Goal: Task Accomplishment & Management: Manage account settings

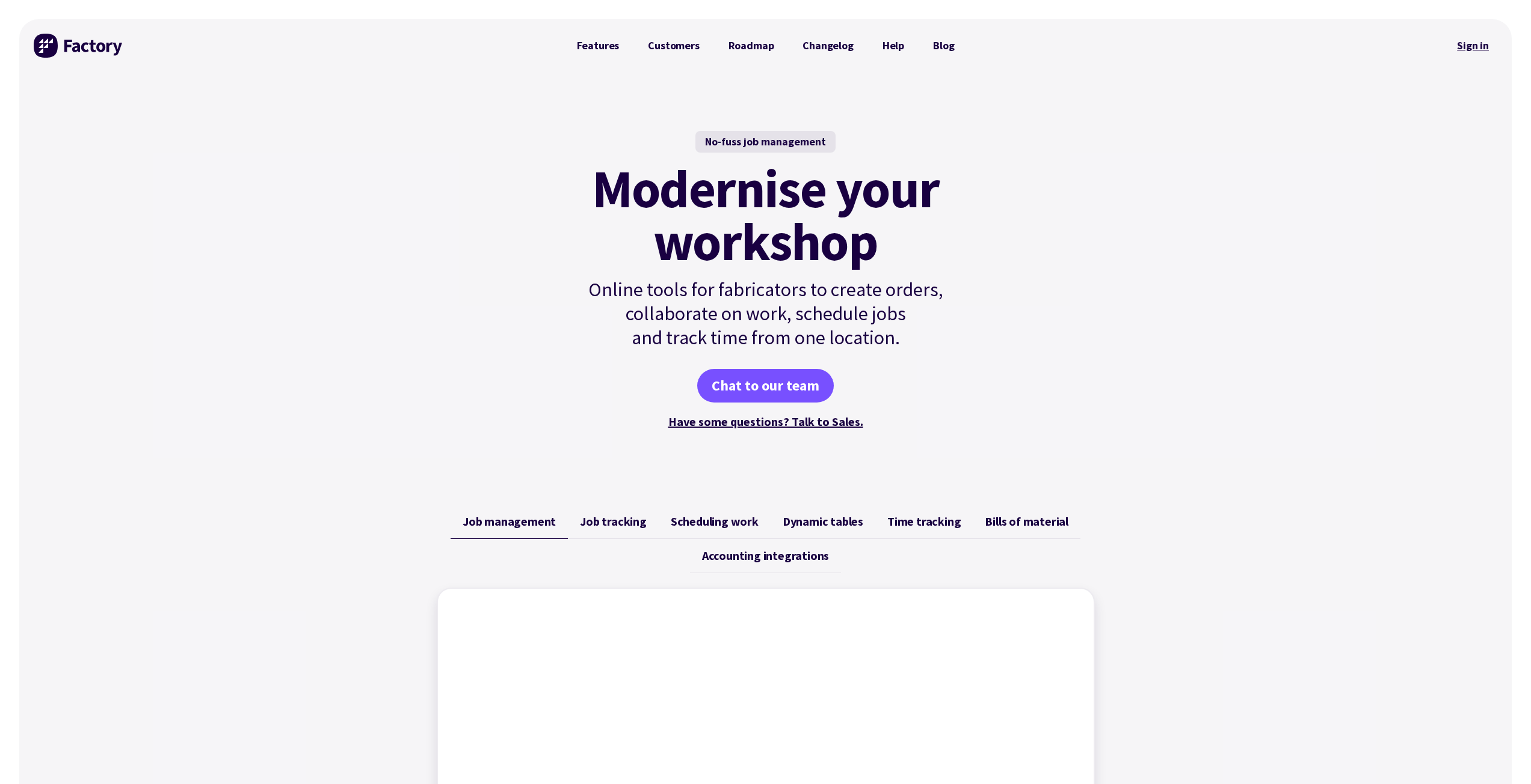
click at [760, 48] on link "Sign in" at bounding box center [1473, 46] width 48 height 28
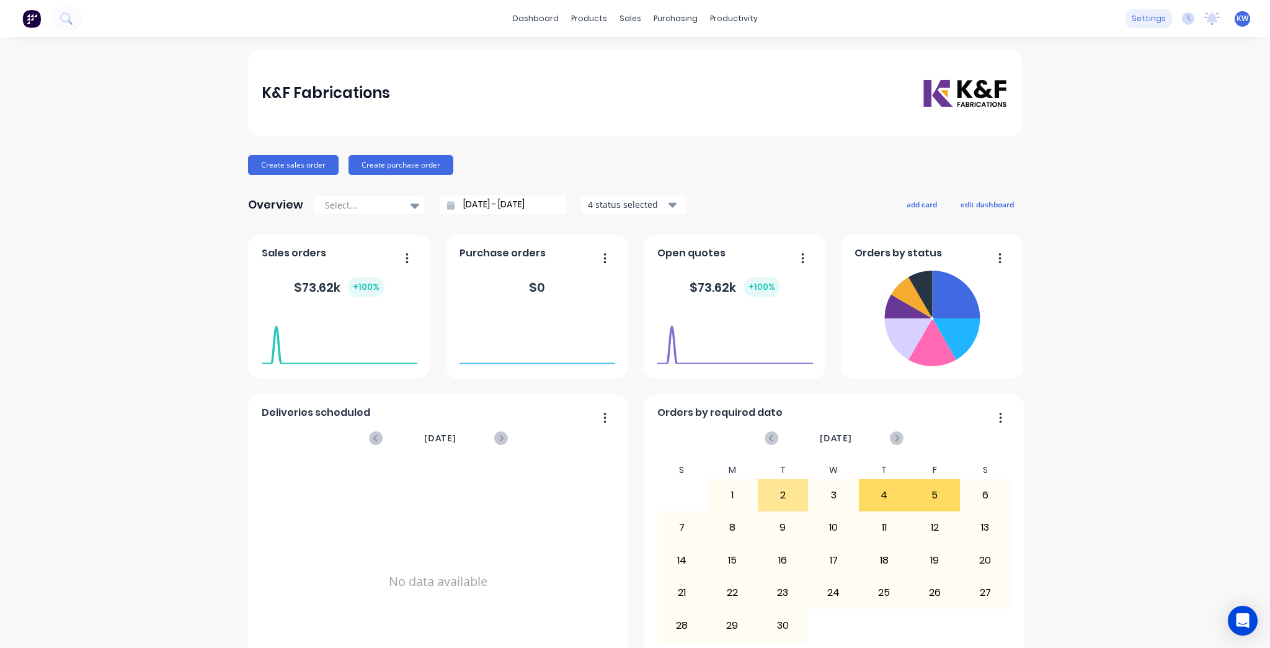
click at [1145, 20] on div "settings" at bounding box center [1149, 18] width 47 height 19
click at [1237, 18] on span "KW" at bounding box center [1243, 18] width 12 height 11
click at [1166, 221] on div "K&F Fabrications Create sales order Create purchase order Overview Select... 09…" at bounding box center [635, 374] width 1270 height 648
click at [1237, 20] on span "KW" at bounding box center [1243, 18] width 12 height 11
click at [1122, 151] on div "Sign out" at bounding box center [1138, 155] width 33 height 11
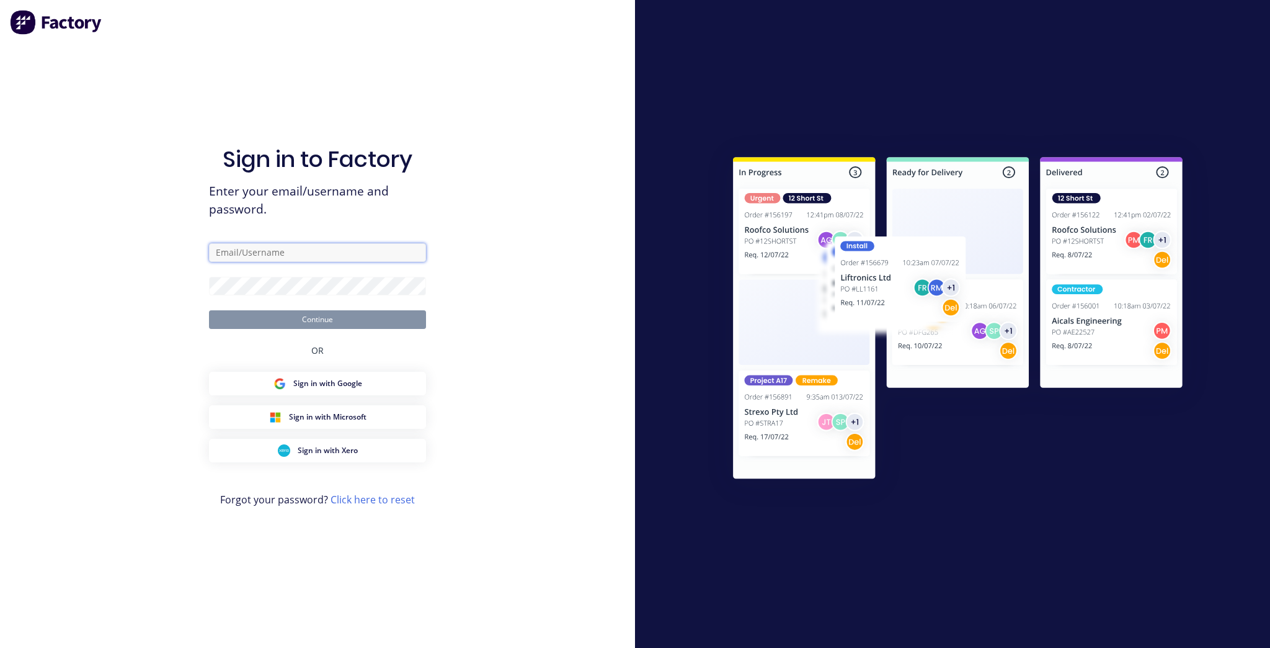
click at [324, 249] on input "text" at bounding box center [317, 252] width 217 height 19
type input "k"
click at [372, 501] on link "Click here to reset" at bounding box center [373, 500] width 84 height 14
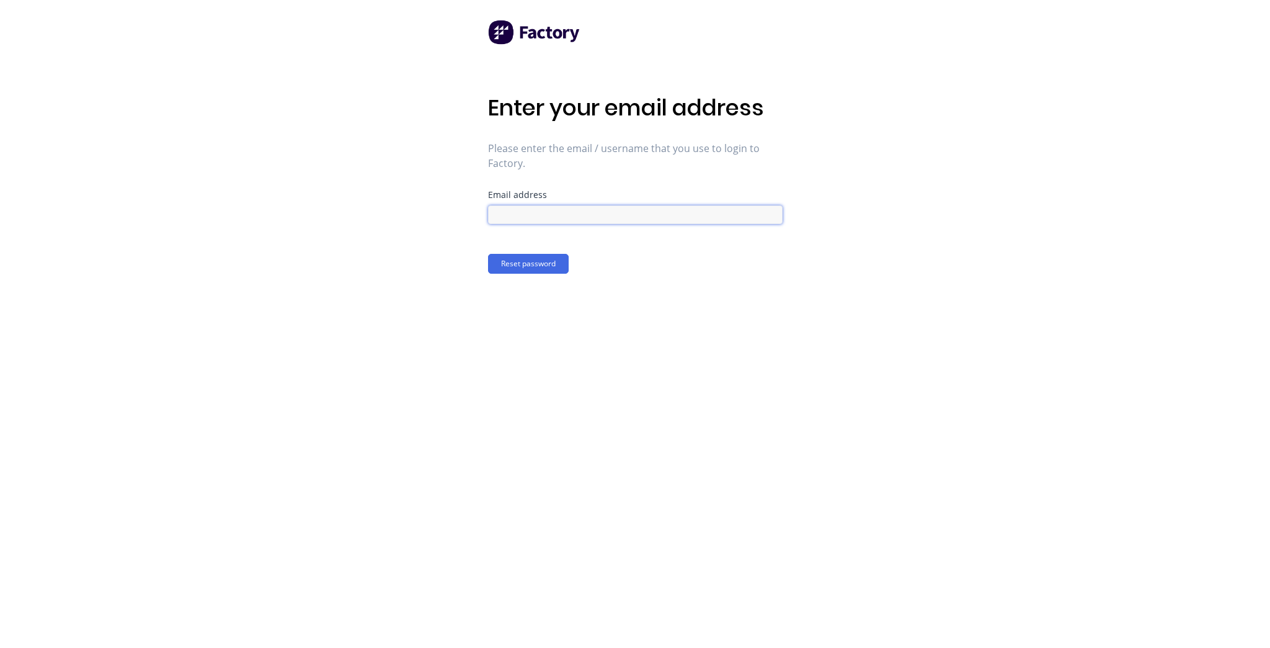
click at [593, 223] on input at bounding box center [635, 214] width 295 height 19
type input "kim@kffab.com.au"
click at [532, 262] on button "Reset password" at bounding box center [528, 264] width 81 height 20
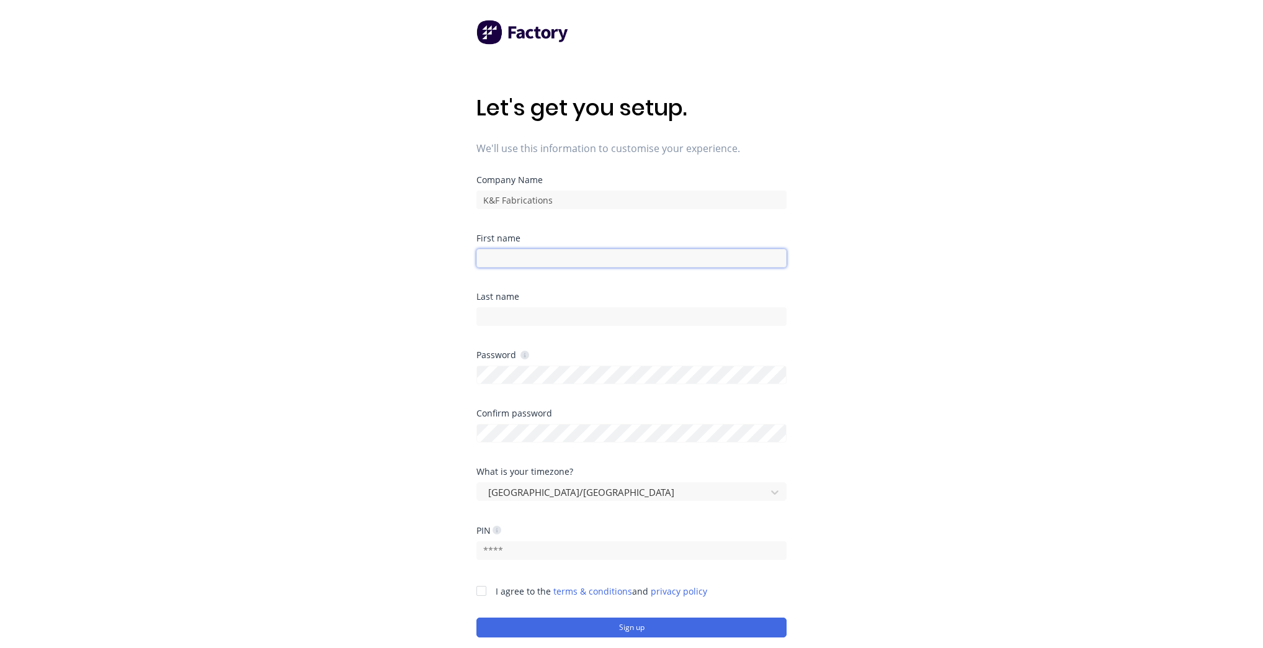
click at [540, 252] on input at bounding box center [631, 258] width 310 height 19
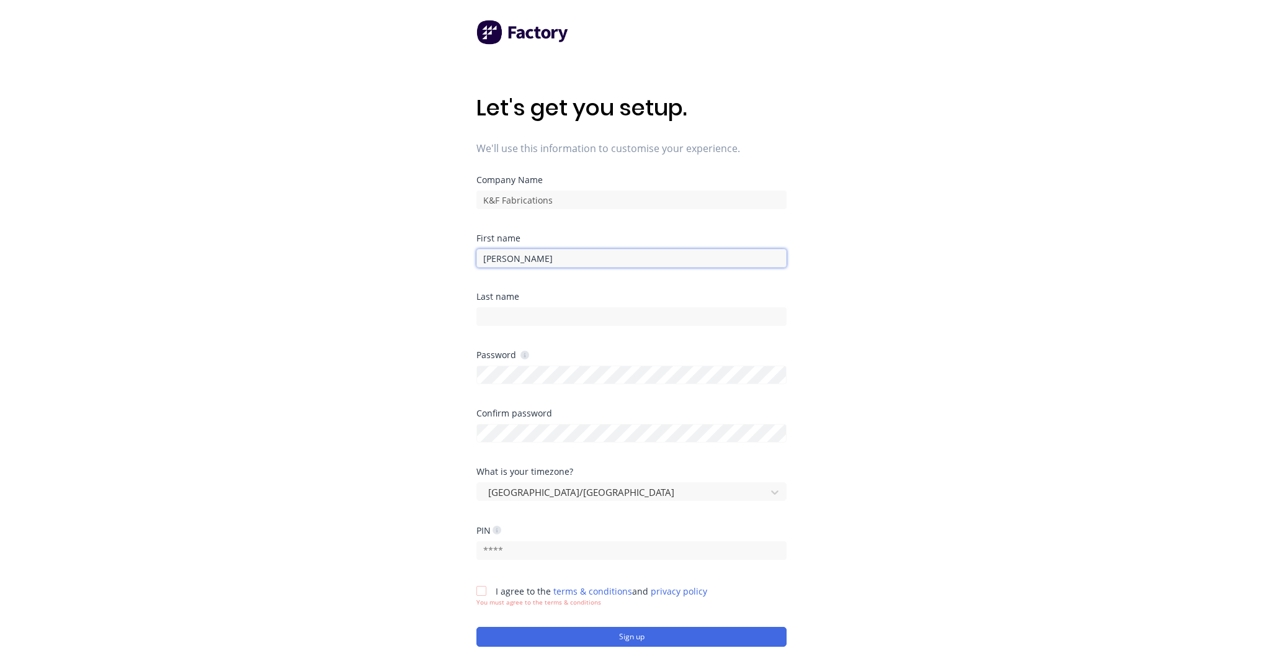
type input "Kim"
type input "Winter"
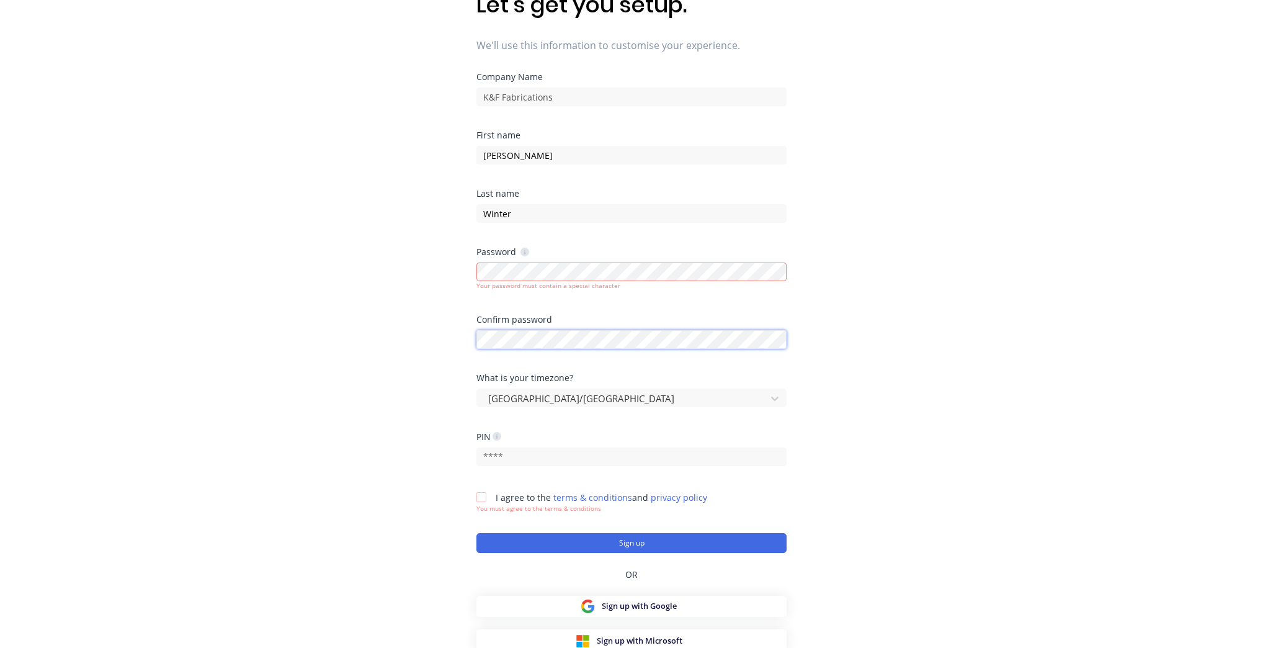
scroll to position [107, 0]
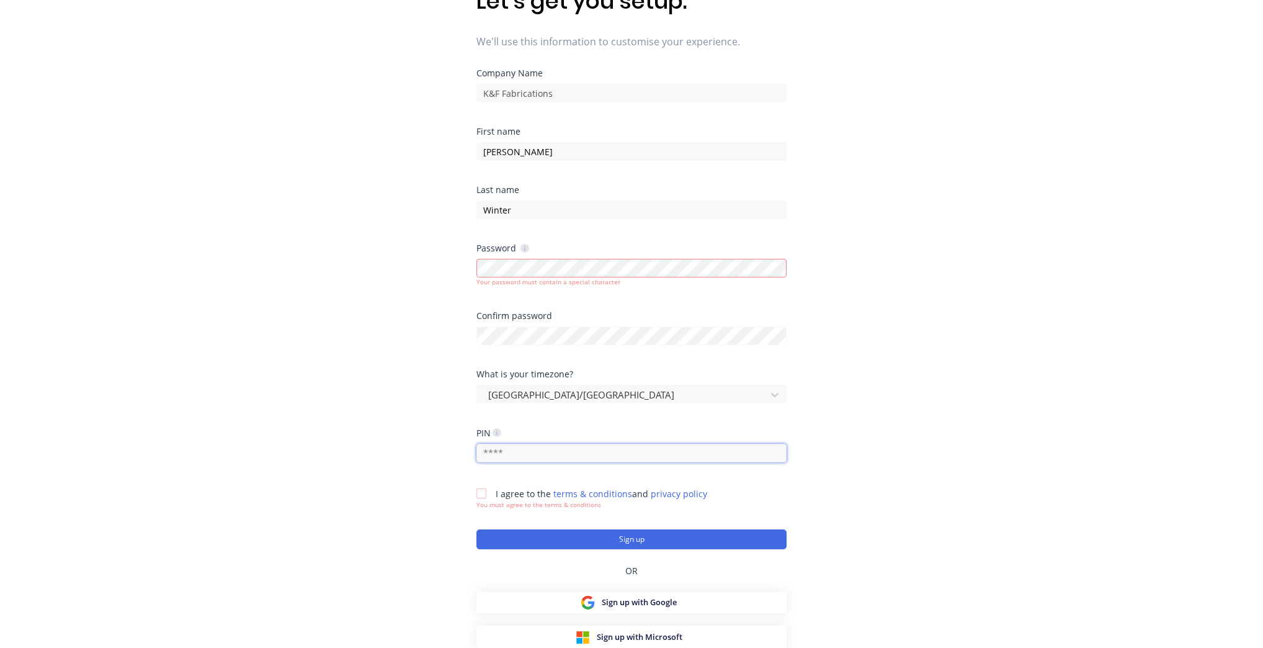
click at [561, 451] on input "text" at bounding box center [631, 453] width 310 height 19
type input "2509"
click at [476, 493] on div at bounding box center [481, 493] width 25 height 25
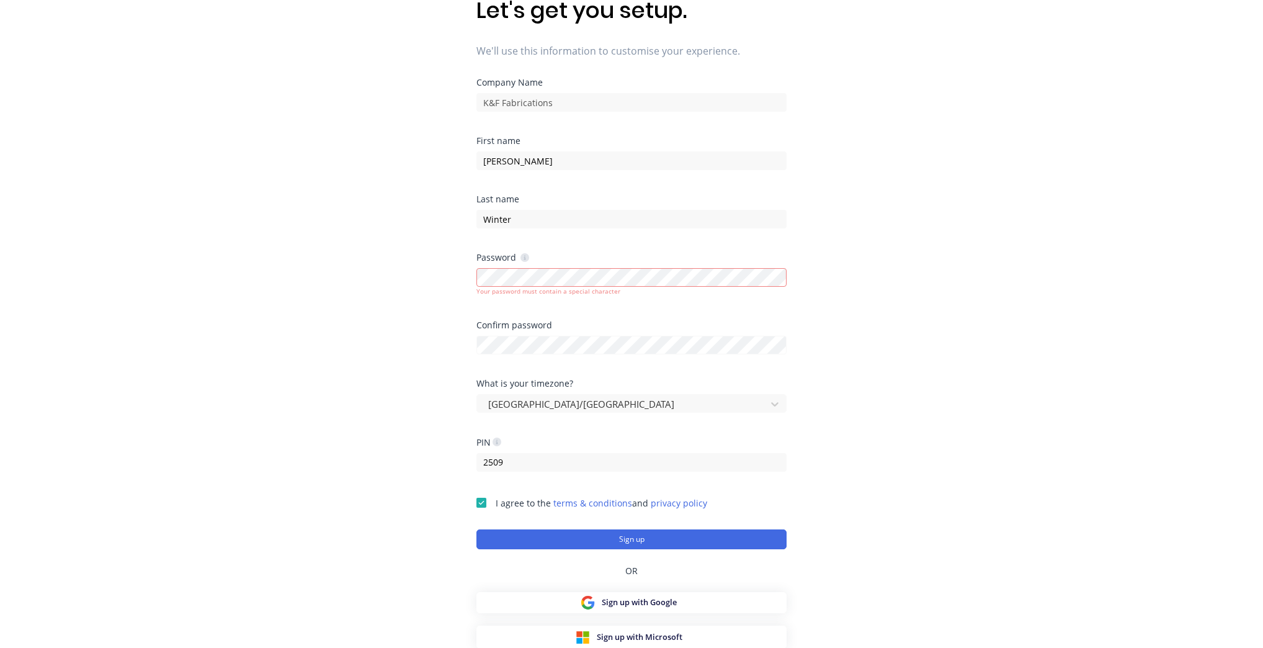
click at [1102, 323] on div "Let's get you setup. We'll use this information to customise your experience. C…" at bounding box center [631, 251] width 1263 height 697
click at [700, 533] on button "Sign up" at bounding box center [631, 539] width 310 height 20
click at [615, 535] on button "Sign up" at bounding box center [631, 539] width 310 height 20
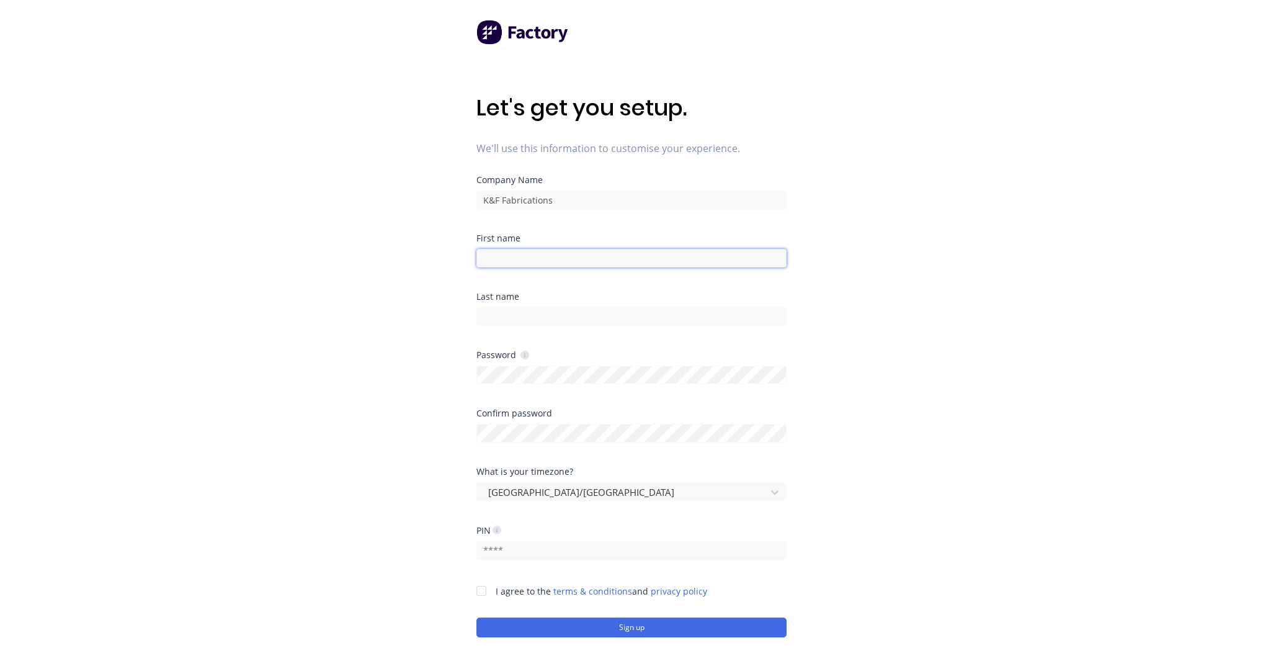
click at [563, 251] on input at bounding box center [631, 258] width 310 height 19
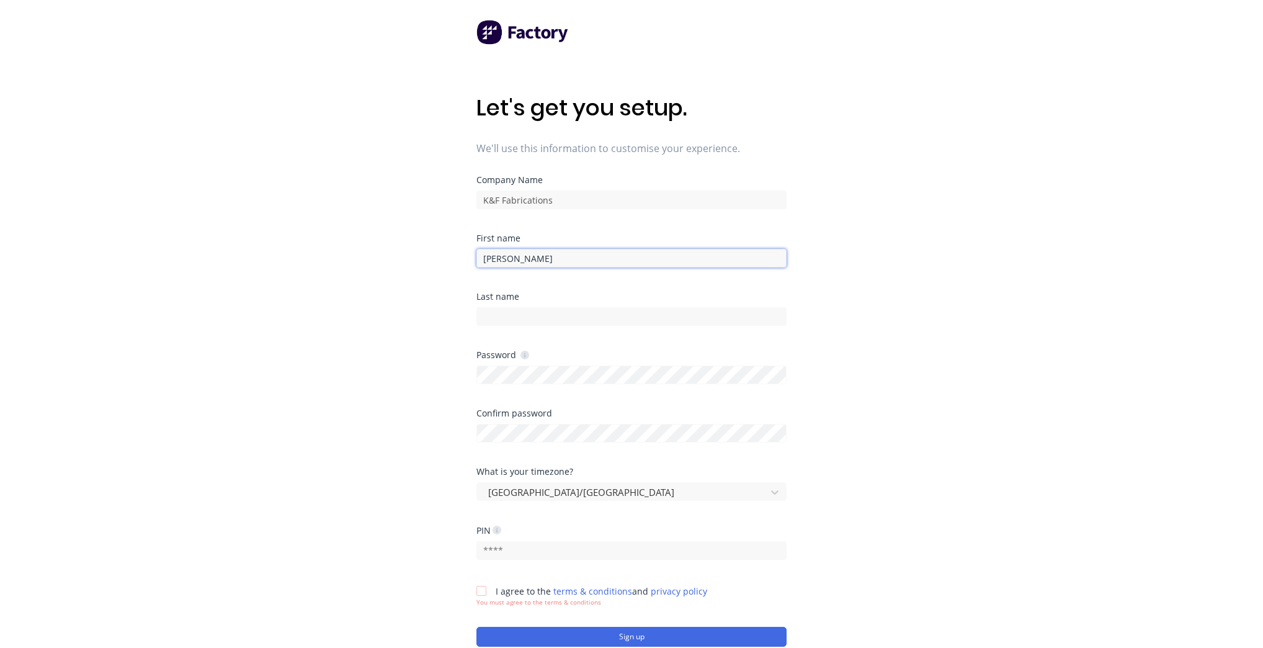
type input "[PERSON_NAME]"
type input "Winter"
click at [559, 412] on form "Company Name K&F Fabrications First name [PERSON_NAME] Last name Winter Passwor…" at bounding box center [631, 411] width 310 height 471
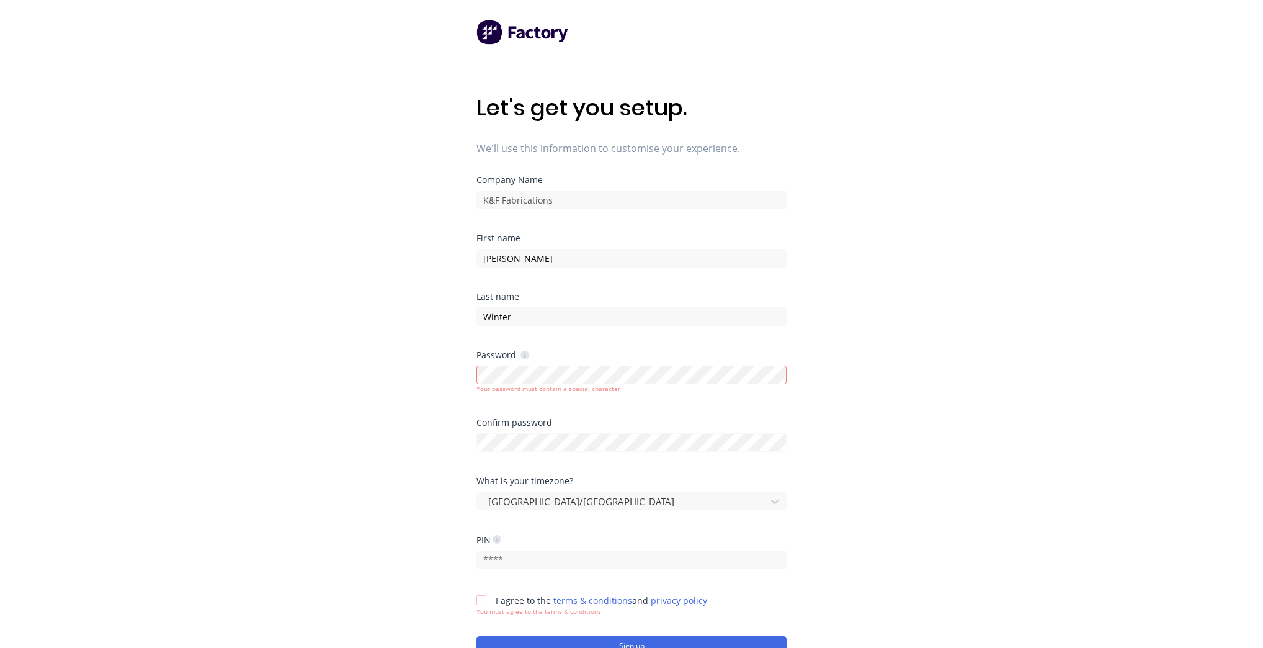
click at [563, 365] on div "Your password must contain a special character" at bounding box center [631, 377] width 310 height 31
click at [548, 365] on div "Your password must contain a special character" at bounding box center [631, 377] width 310 height 31
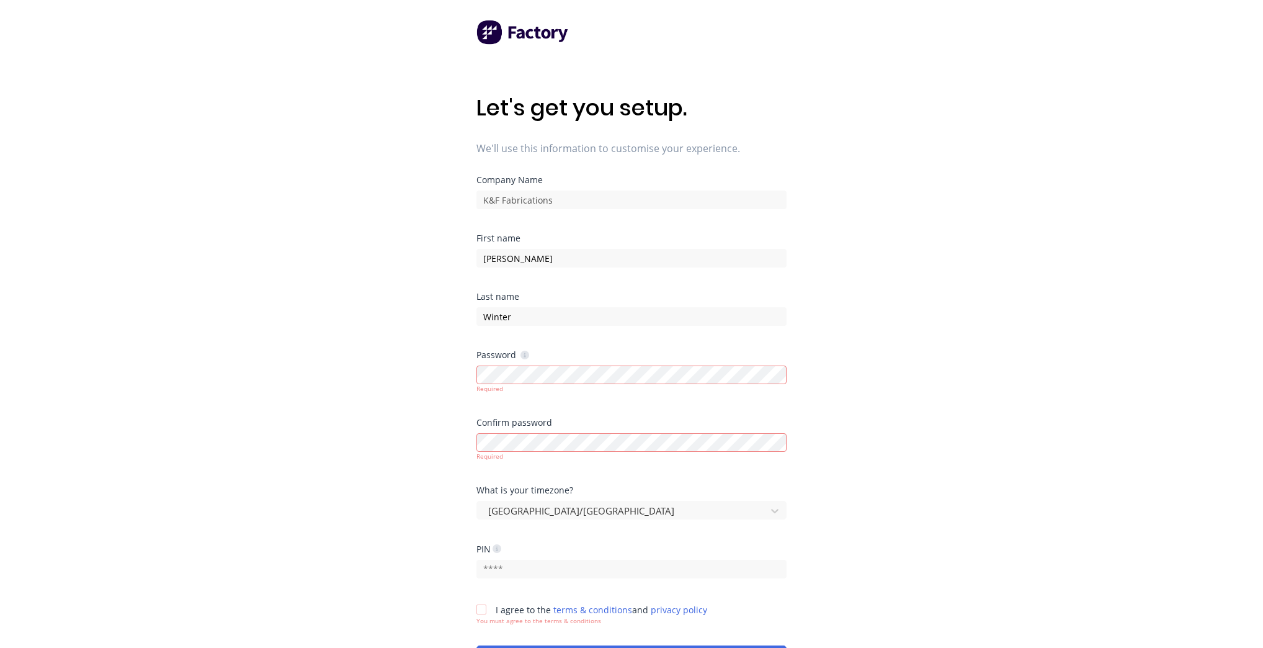
click at [753, 328] on div "Last name Winter" at bounding box center [631, 321] width 310 height 58
click at [996, 356] on div "Let's get you setup. We'll use this information to customise your experience. C…" at bounding box center [631, 348] width 1263 height 697
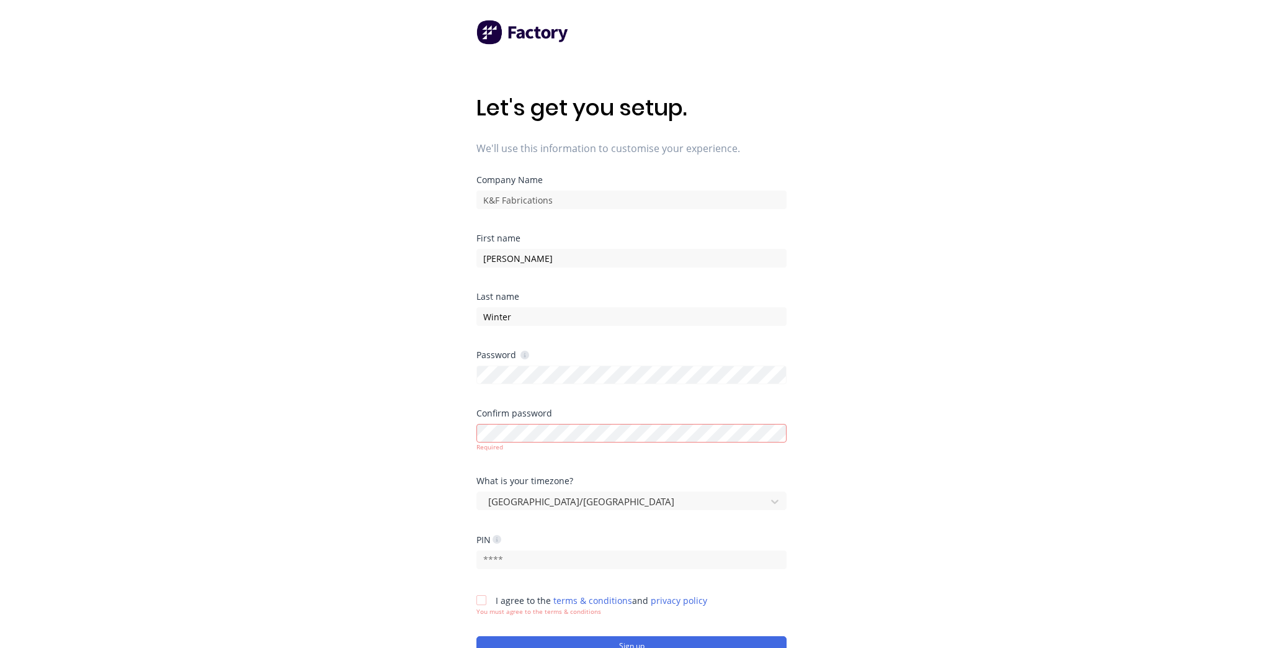
click at [620, 452] on div "Confirm password Required" at bounding box center [631, 443] width 310 height 68
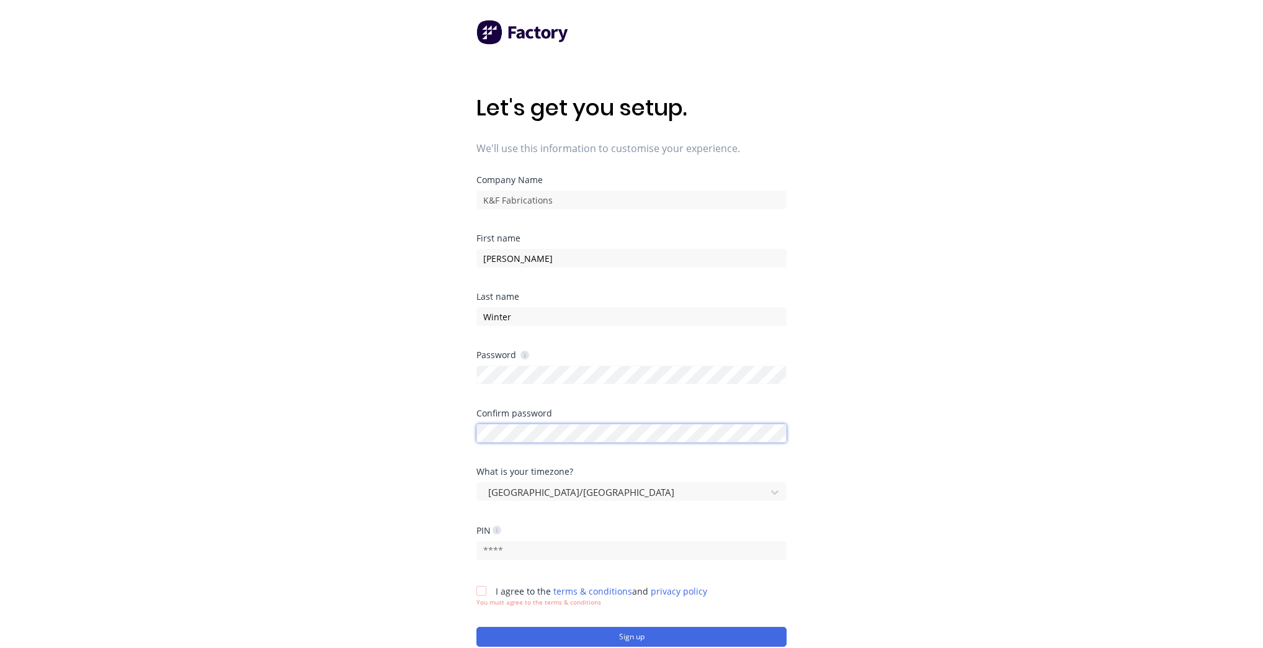
scroll to position [97, 0]
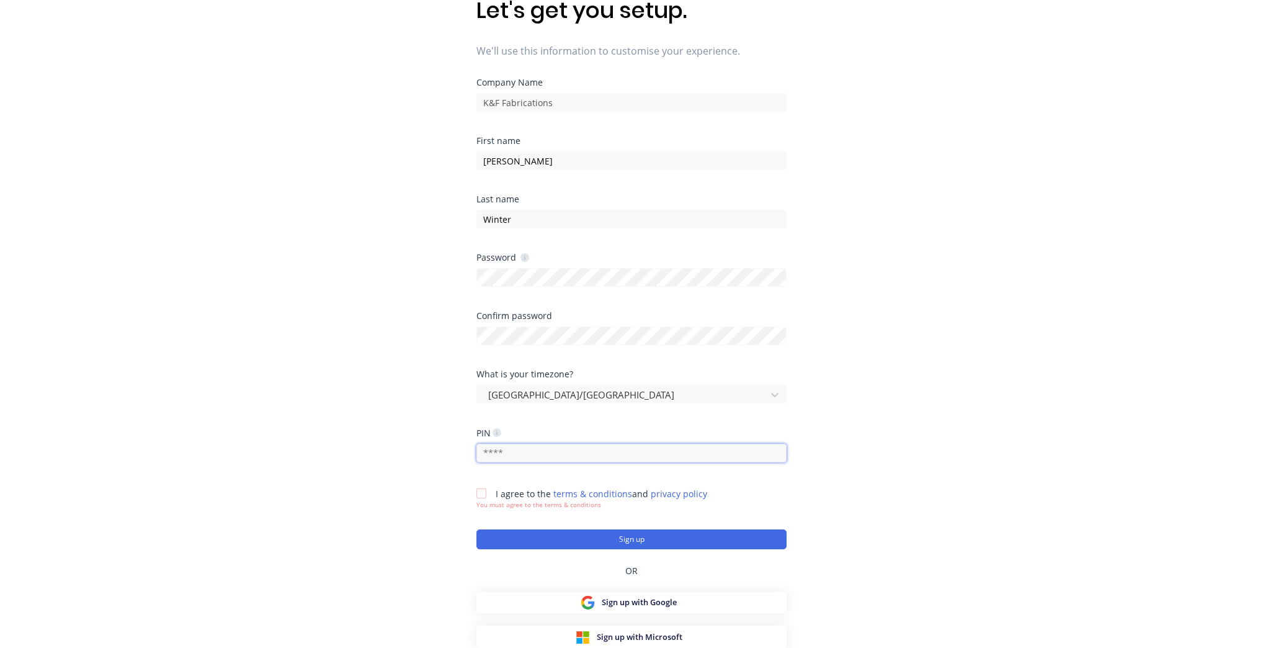
click at [523, 453] on input "text" at bounding box center [631, 453] width 310 height 19
type input "2509"
click at [489, 494] on div at bounding box center [481, 493] width 25 height 25
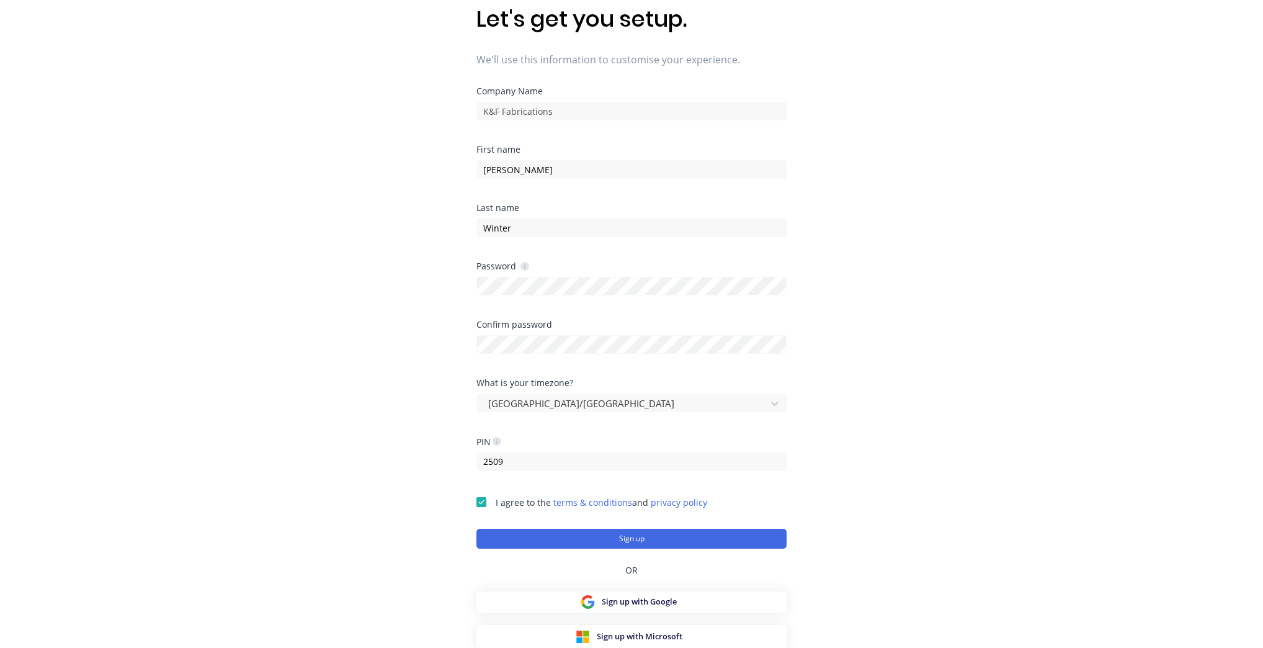
scroll to position [88, 0]
click at [581, 549] on div "OR" at bounding box center [631, 570] width 310 height 43
click at [583, 543] on button "Sign up" at bounding box center [631, 539] width 310 height 20
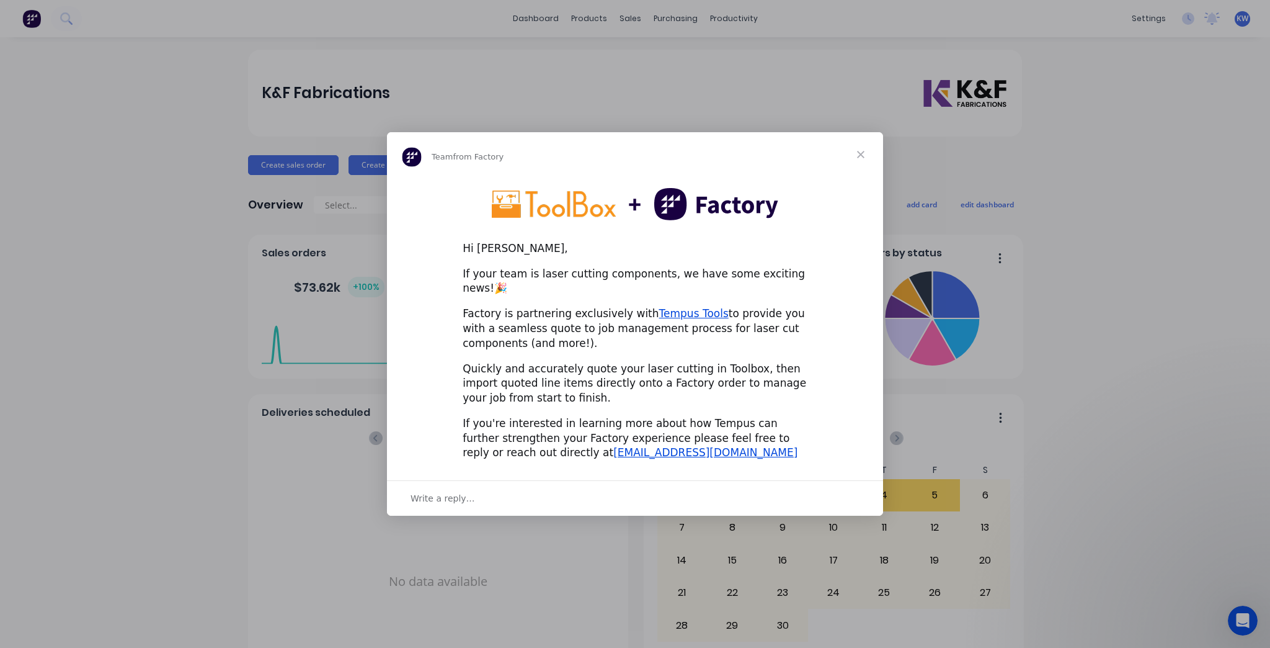
click at [858, 164] on span "Close" at bounding box center [861, 154] width 45 height 45
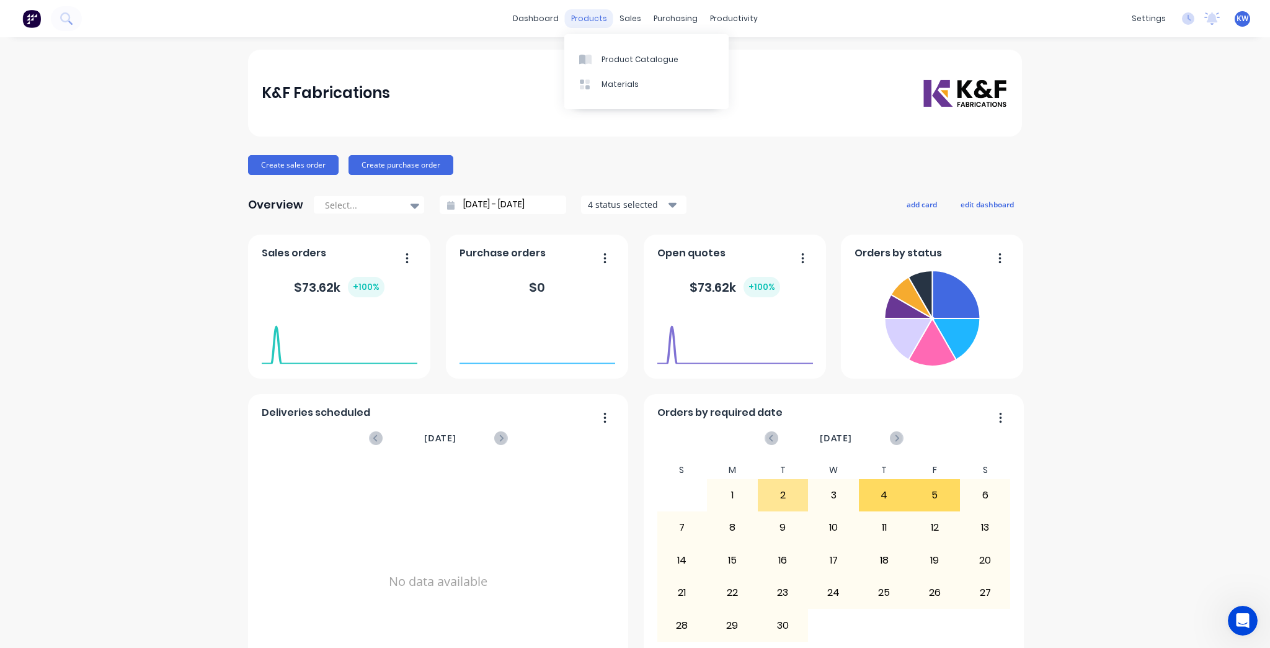
click at [591, 15] on div "products" at bounding box center [589, 18] width 48 height 19
click at [1141, 21] on div "settings" at bounding box center [1149, 18] width 47 height 19
click at [1089, 81] on link "Team" at bounding box center [1083, 84] width 164 height 25
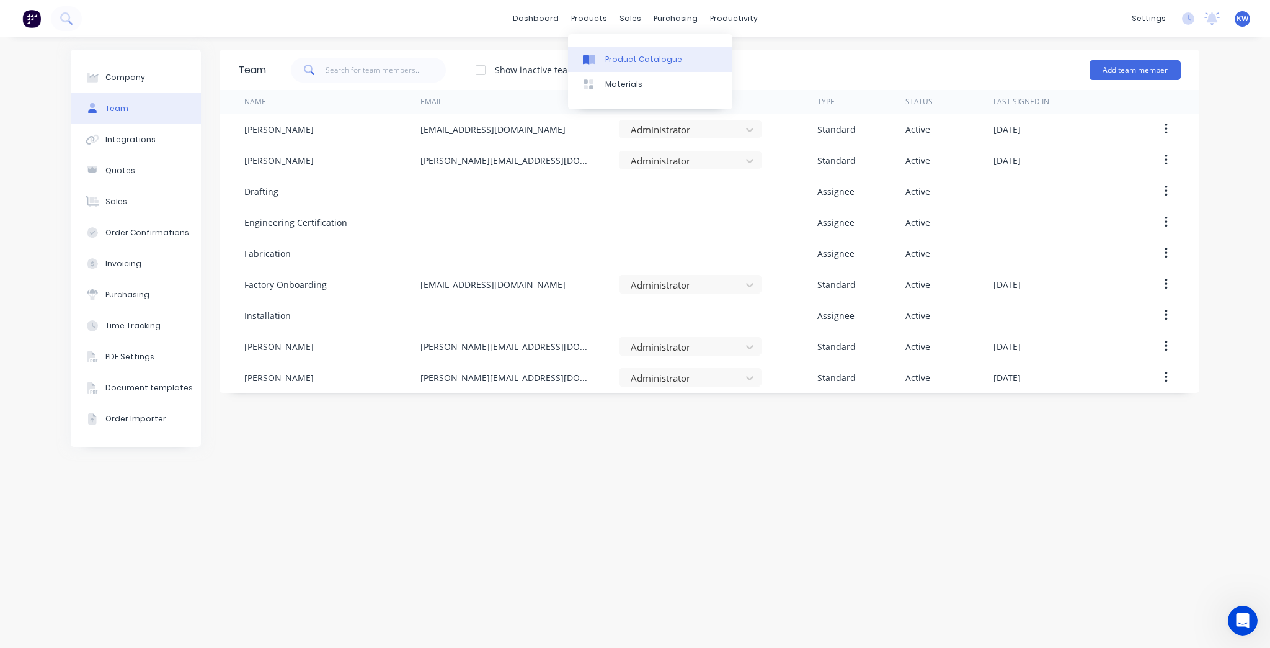
click at [606, 57] on div "Product Catalogue" at bounding box center [643, 59] width 77 height 11
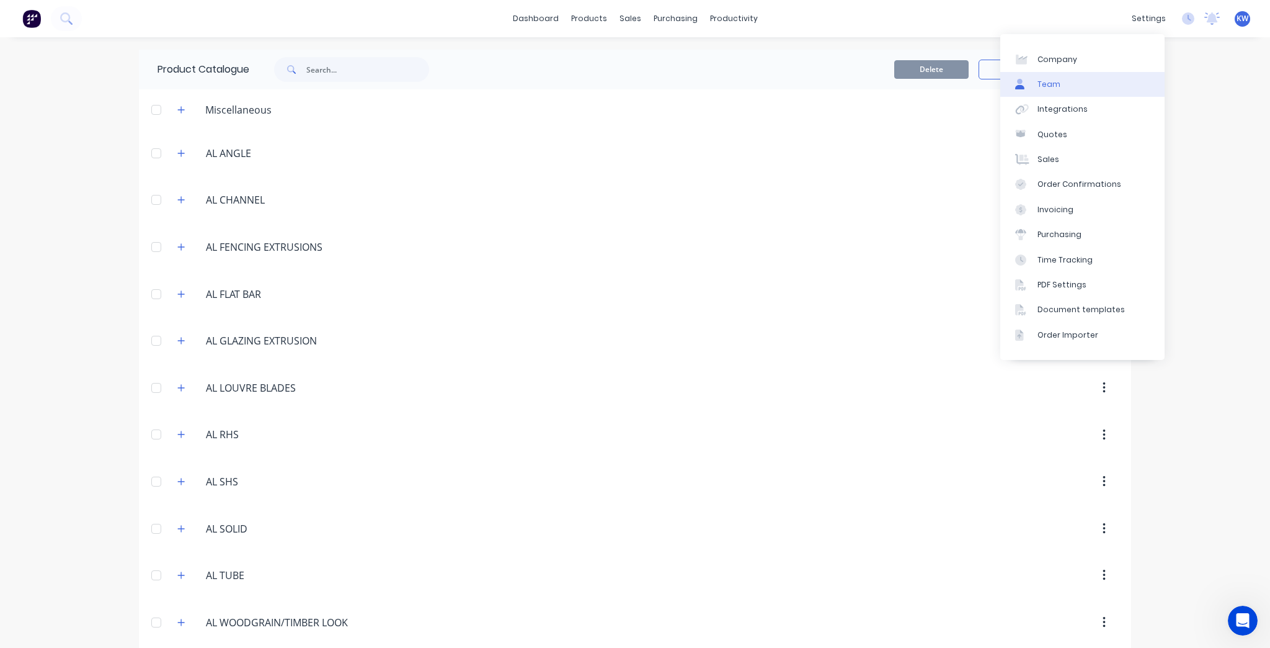
click at [1055, 88] on div "Team" at bounding box center [1049, 84] width 23 height 11
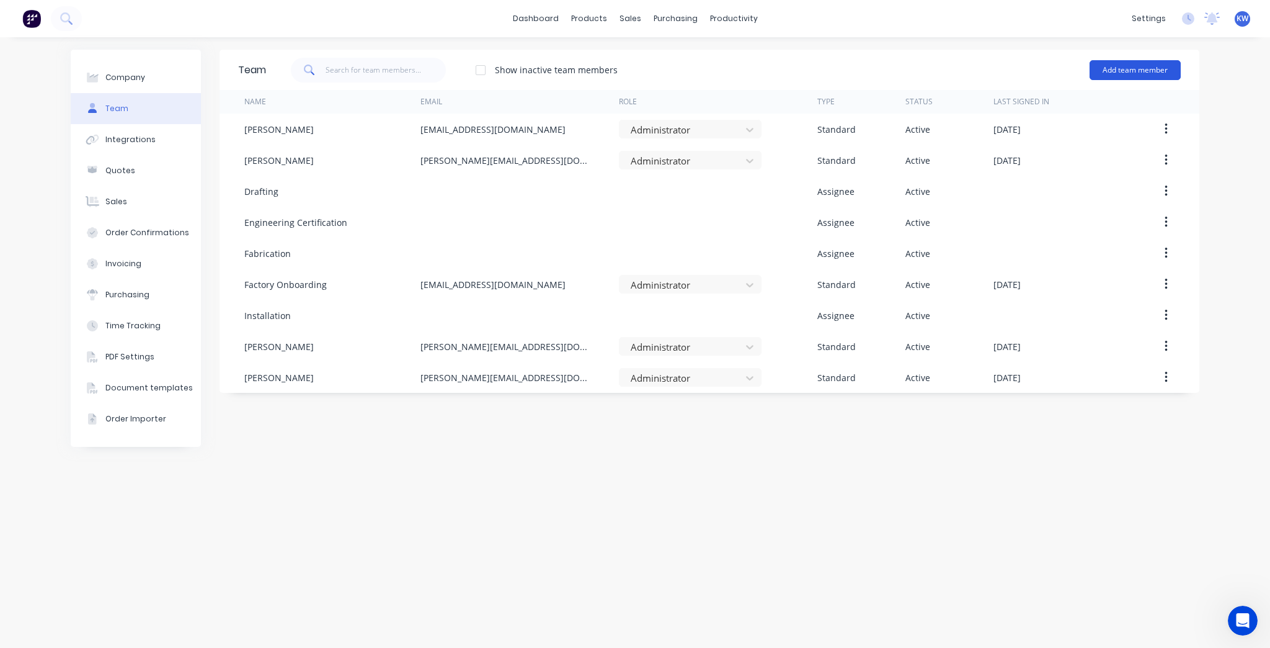
click at [1113, 65] on button "Add team member" at bounding box center [1135, 70] width 91 height 20
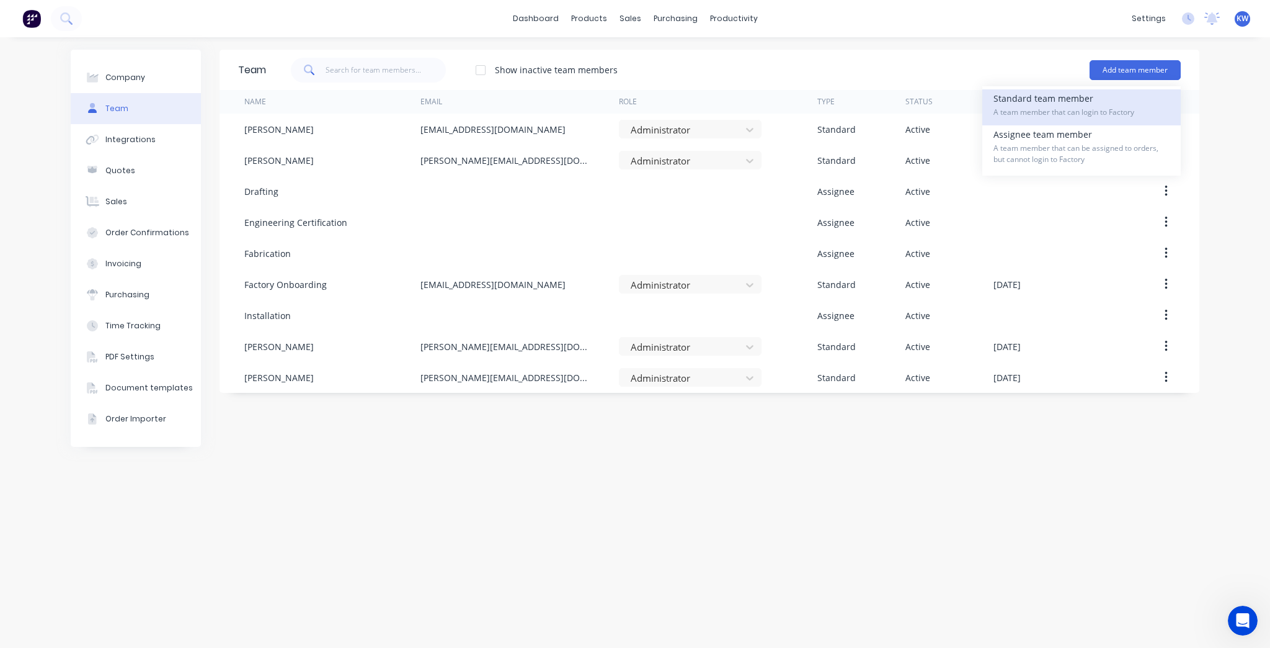
click at [1035, 112] on span "A team member that can login to Factory" at bounding box center [1082, 112] width 176 height 11
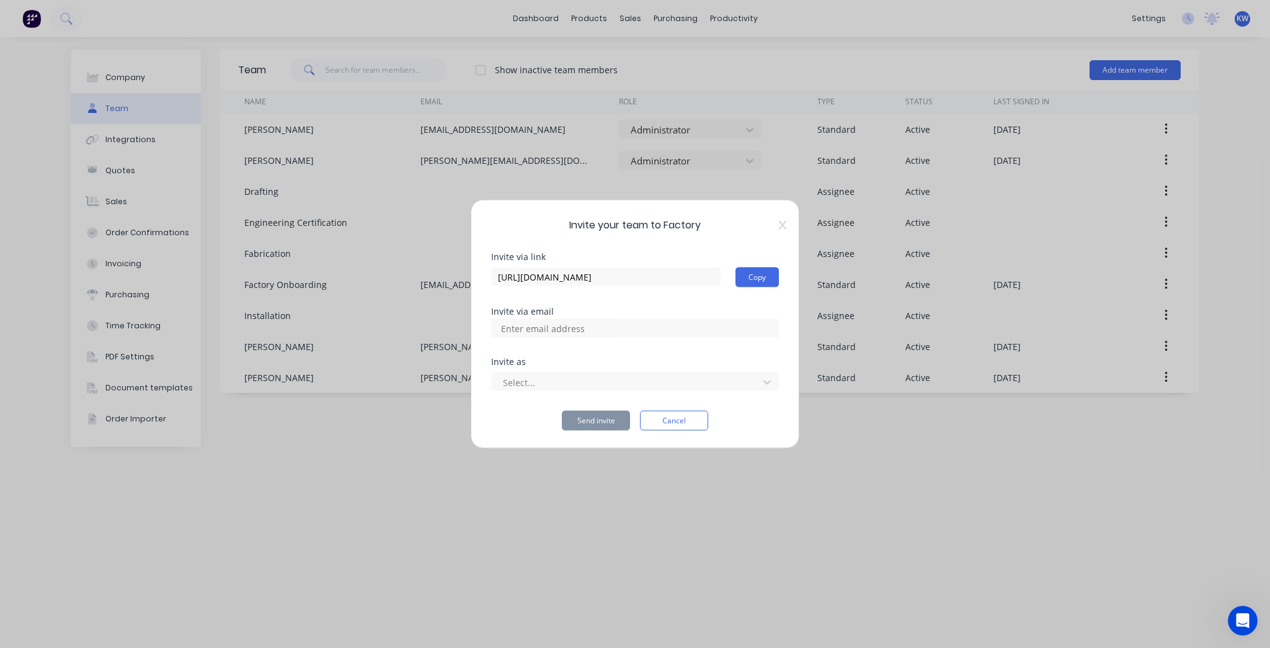
click at [788, 226] on div "Invite your team to Factory Invite via link https://app.factory.app/invite/VK4p…" at bounding box center [635, 324] width 329 height 249
click at [782, 226] on icon at bounding box center [782, 224] width 7 height 9
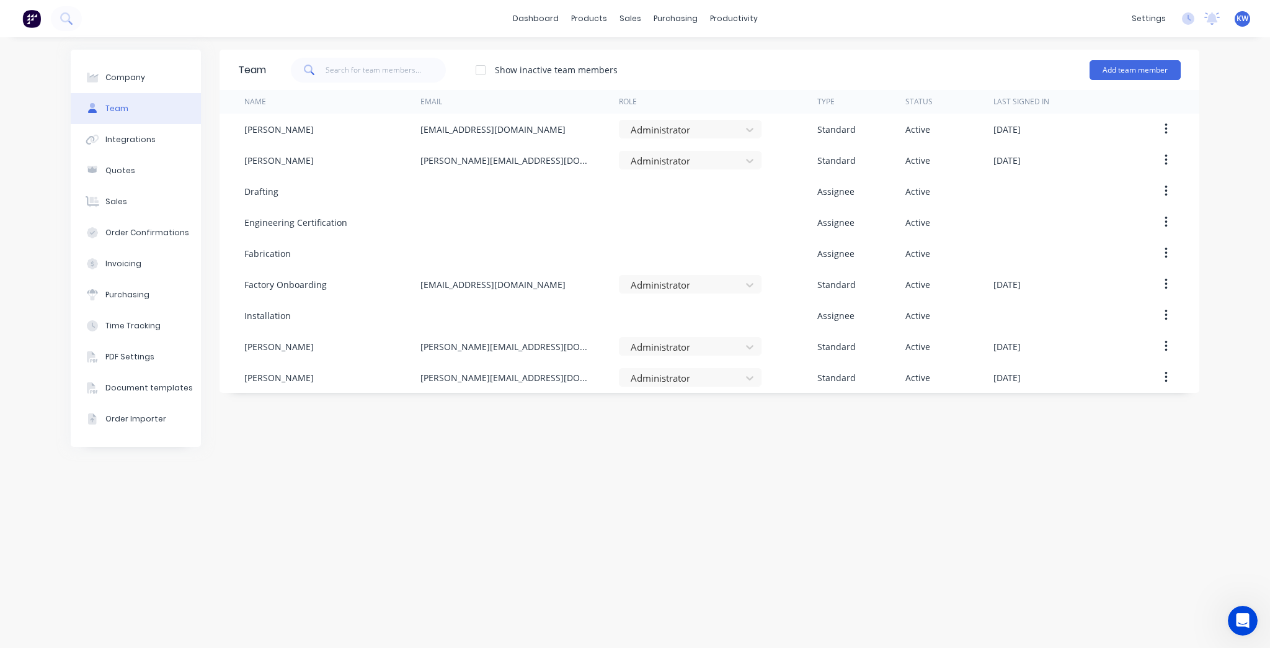
click at [738, 484] on div "Team Show inactive team members Add team member Name Email Role Type Status Las…" at bounding box center [710, 343] width 980 height 586
click at [1149, 60] on button "Add team member" at bounding box center [1135, 70] width 91 height 20
click at [327, 516] on div "Team Show inactive team members Add team member Standard team member A team mem…" at bounding box center [710, 343] width 980 height 586
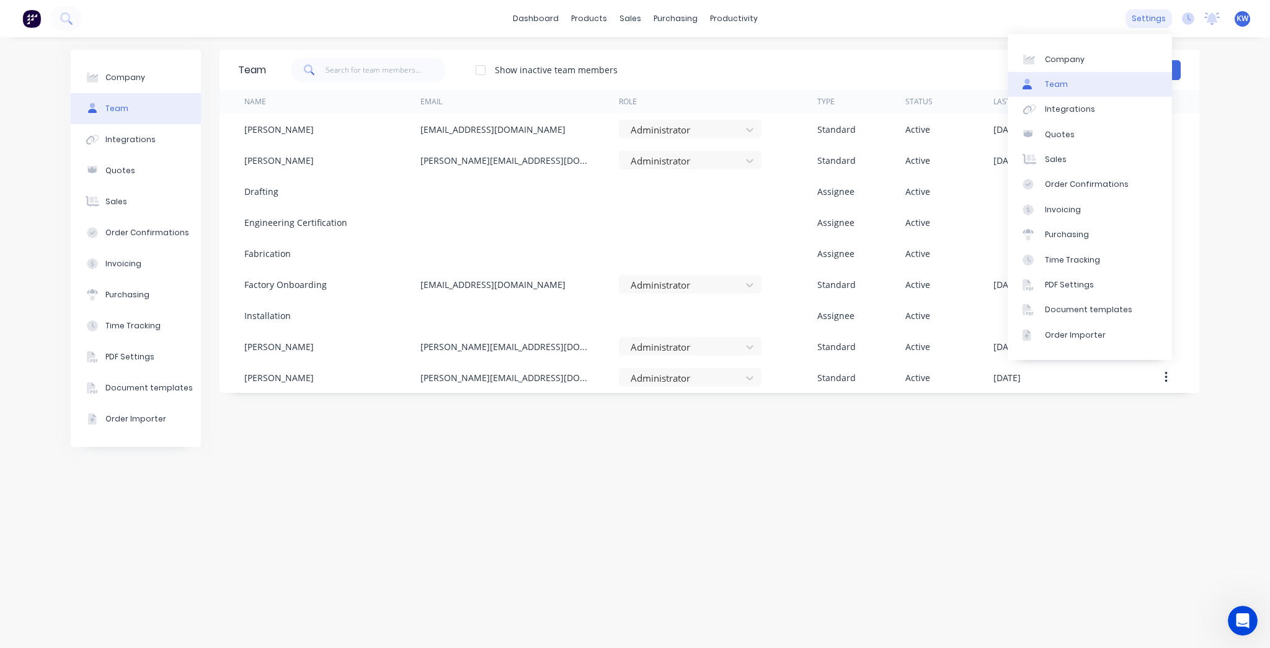
click at [1159, 17] on div "settings" at bounding box center [1149, 18] width 47 height 19
click at [1092, 256] on div "Time Tracking" at bounding box center [1072, 259] width 55 height 11
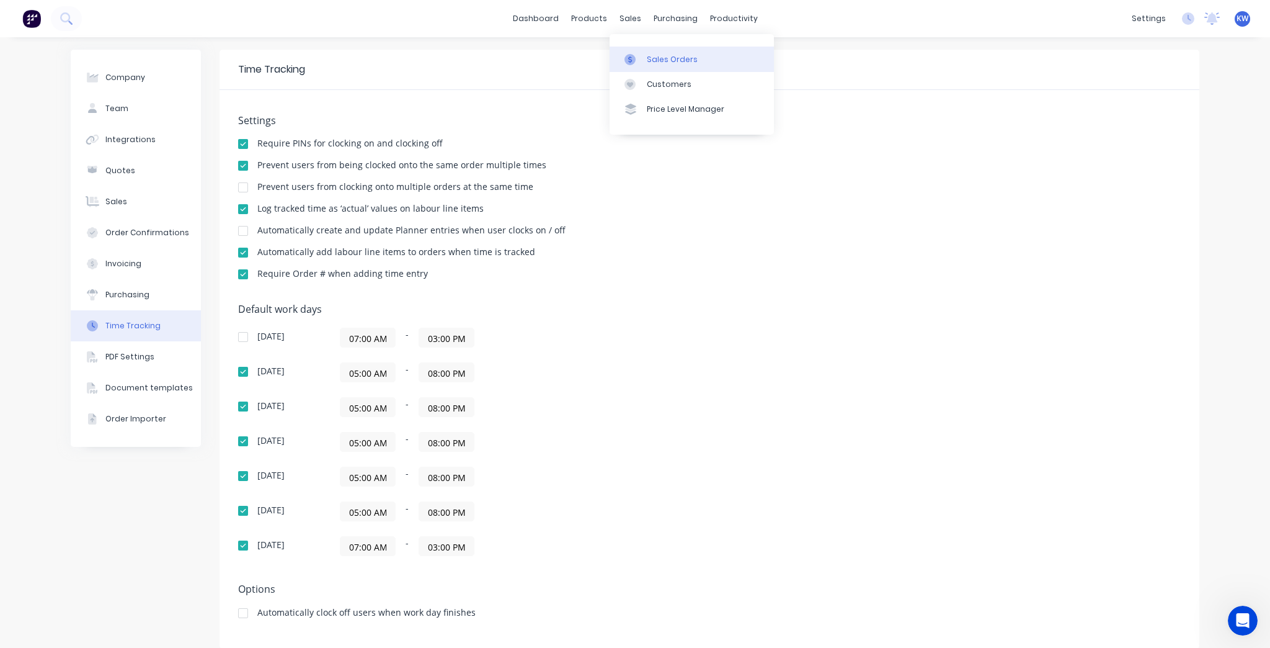
click at [636, 55] on div at bounding box center [634, 59] width 19 height 11
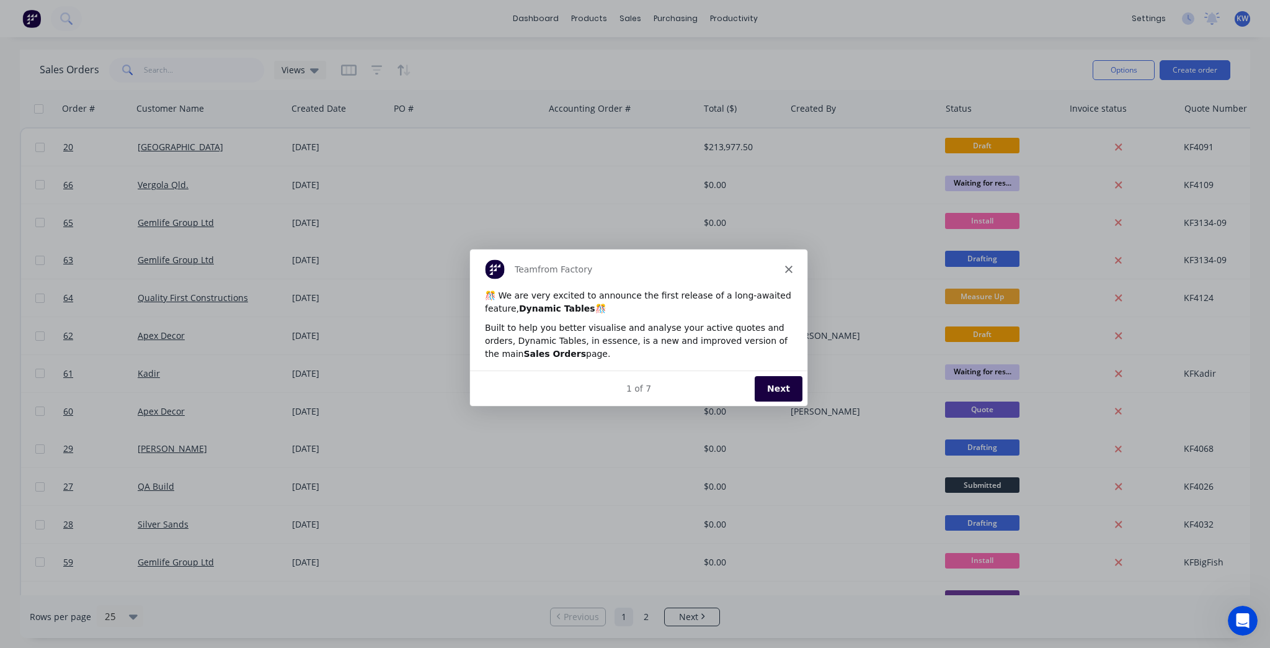
click at [792, 265] on div "Team from Factory" at bounding box center [638, 268] width 337 height 40
click at [787, 270] on polygon "Close" at bounding box center [788, 267] width 7 height 7
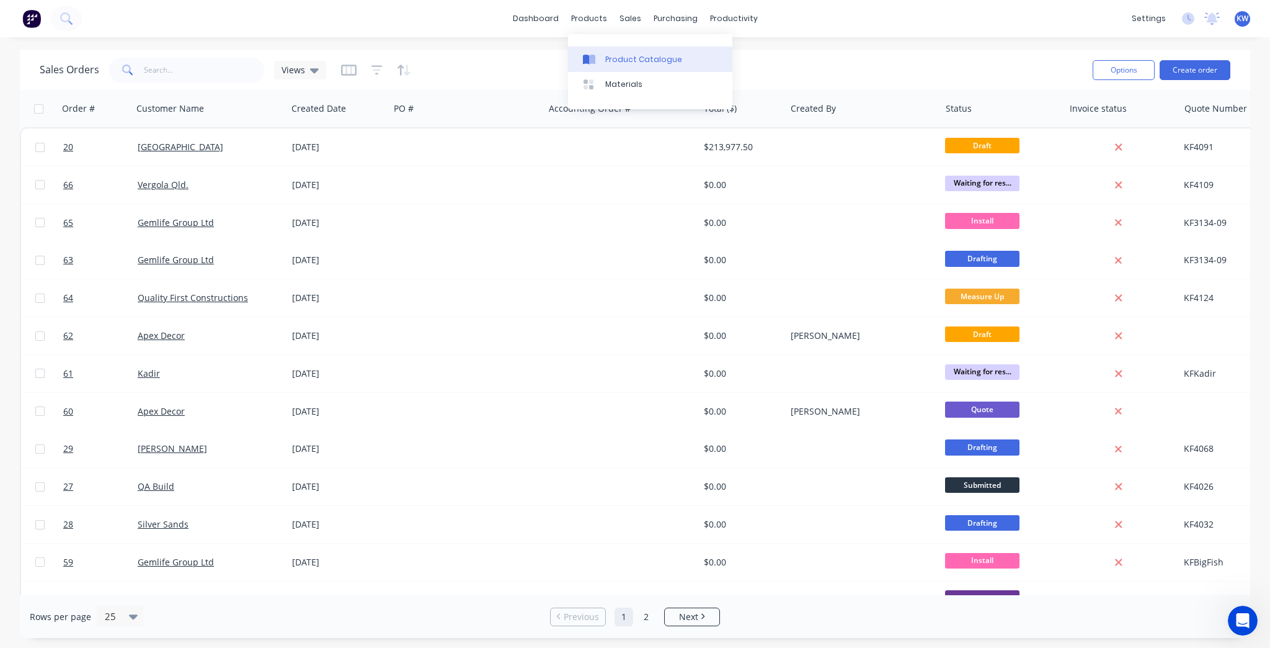
click at [613, 68] on link "Product Catalogue" at bounding box center [650, 59] width 164 height 25
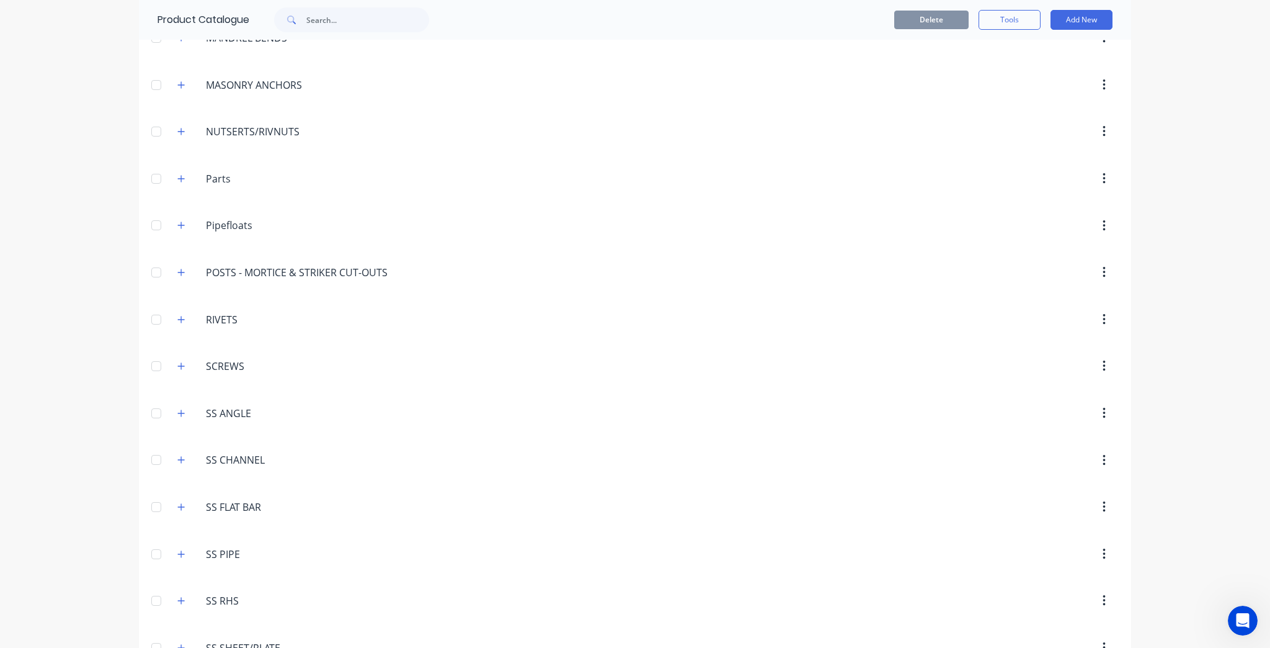
scroll to position [1360, 0]
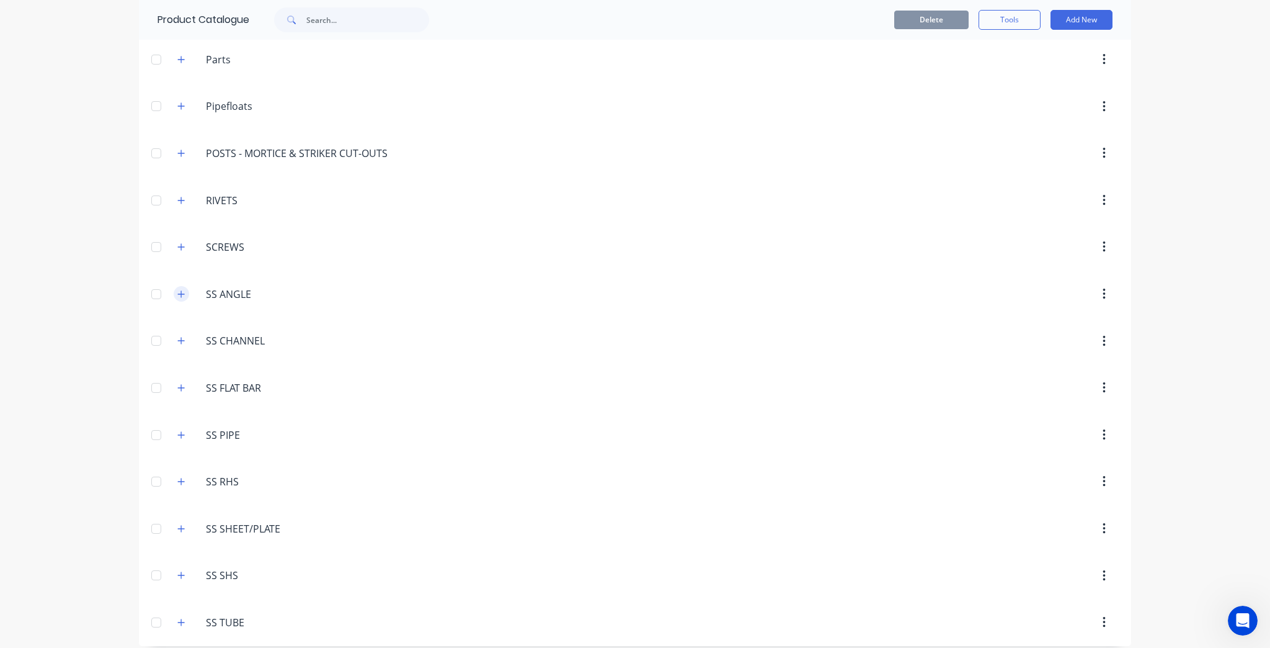
click at [177, 290] on icon "button" at bounding box center [180, 294] width 7 height 9
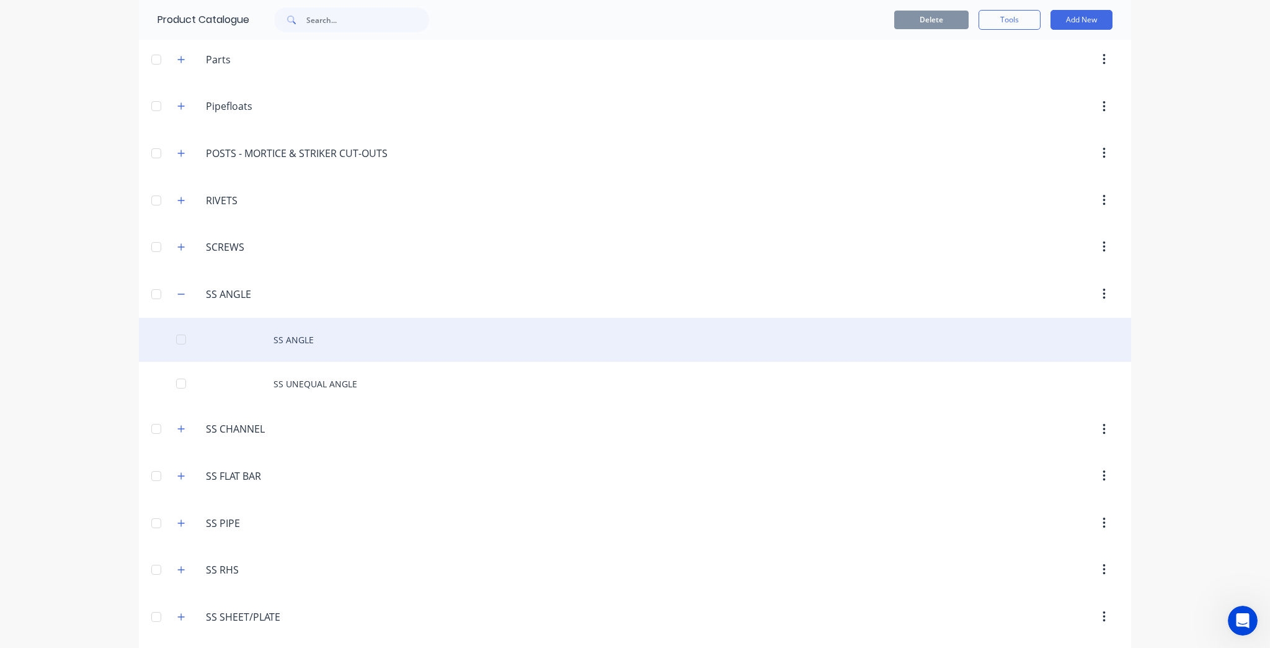
click at [365, 333] on div "SS ANGLE" at bounding box center [635, 340] width 992 height 44
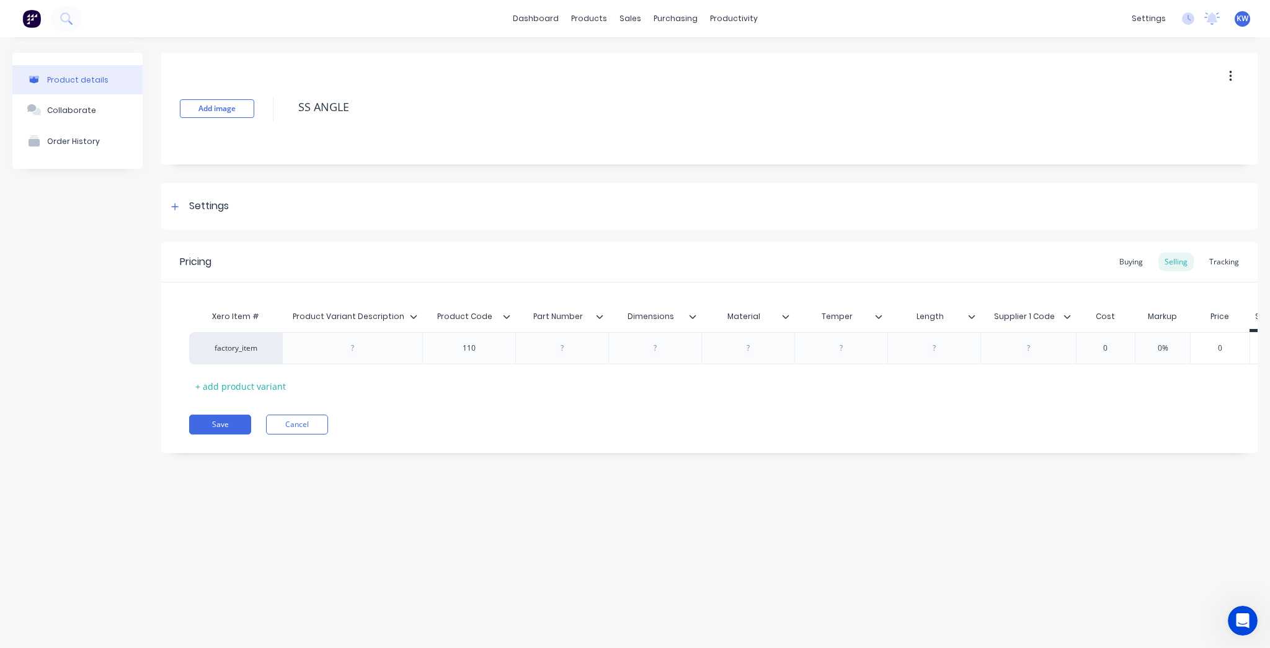
scroll to position [0, 55]
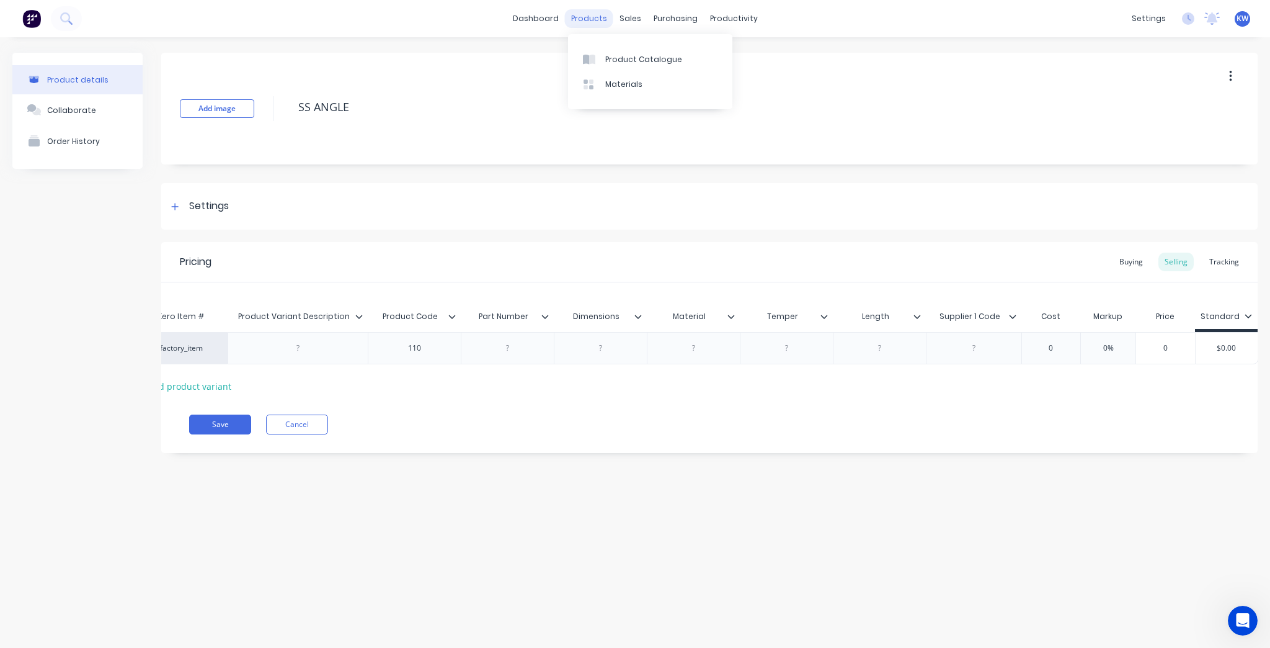
click at [596, 15] on div "products" at bounding box center [589, 18] width 48 height 19
click at [610, 59] on div "Product Catalogue" at bounding box center [643, 59] width 77 height 11
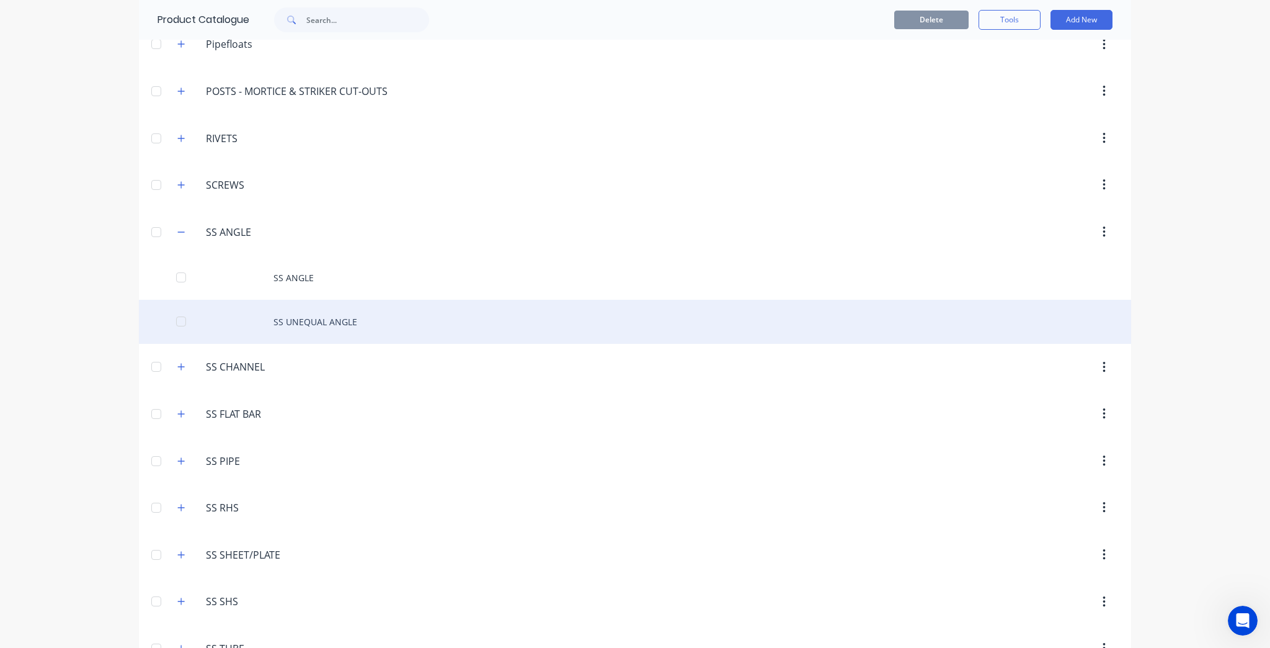
scroll to position [1448, 0]
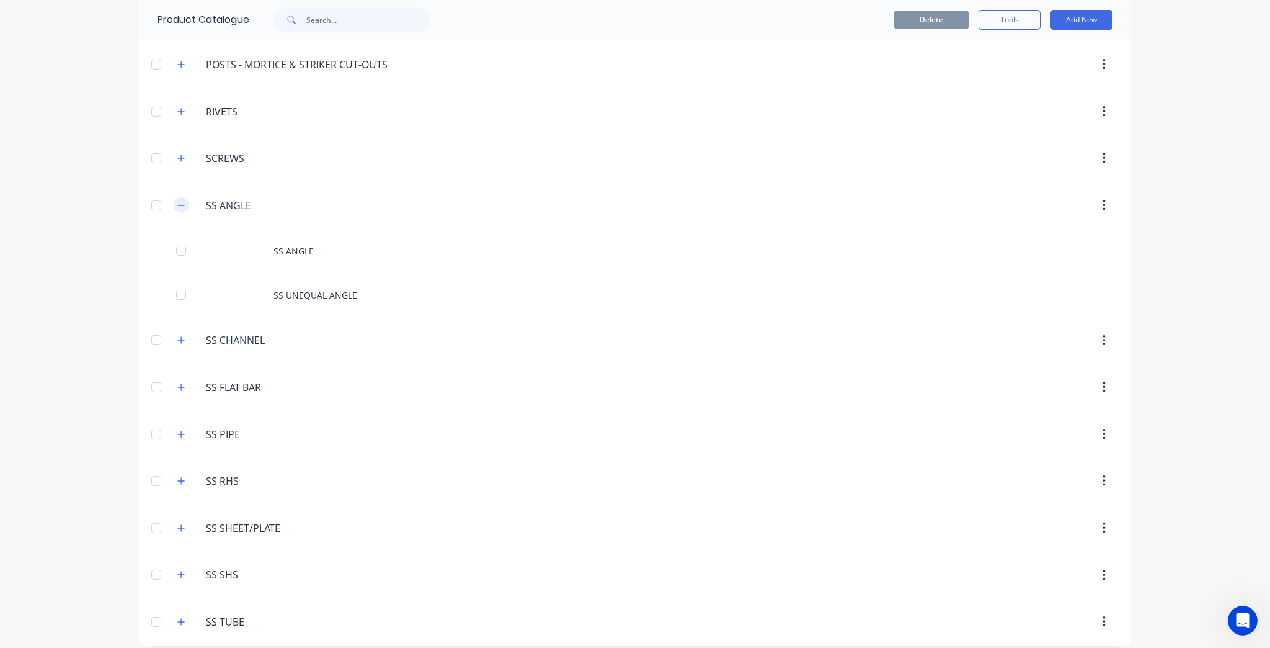
click at [178, 201] on icon "button" at bounding box center [180, 205] width 7 height 9
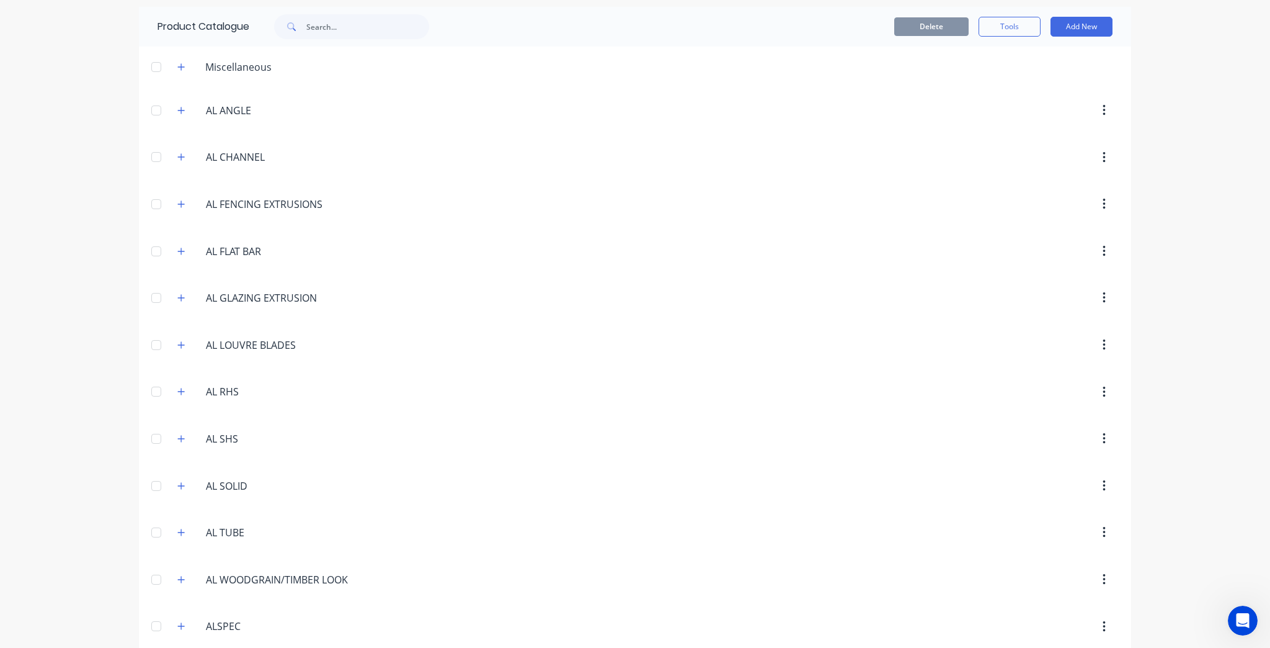
scroll to position [0, 0]
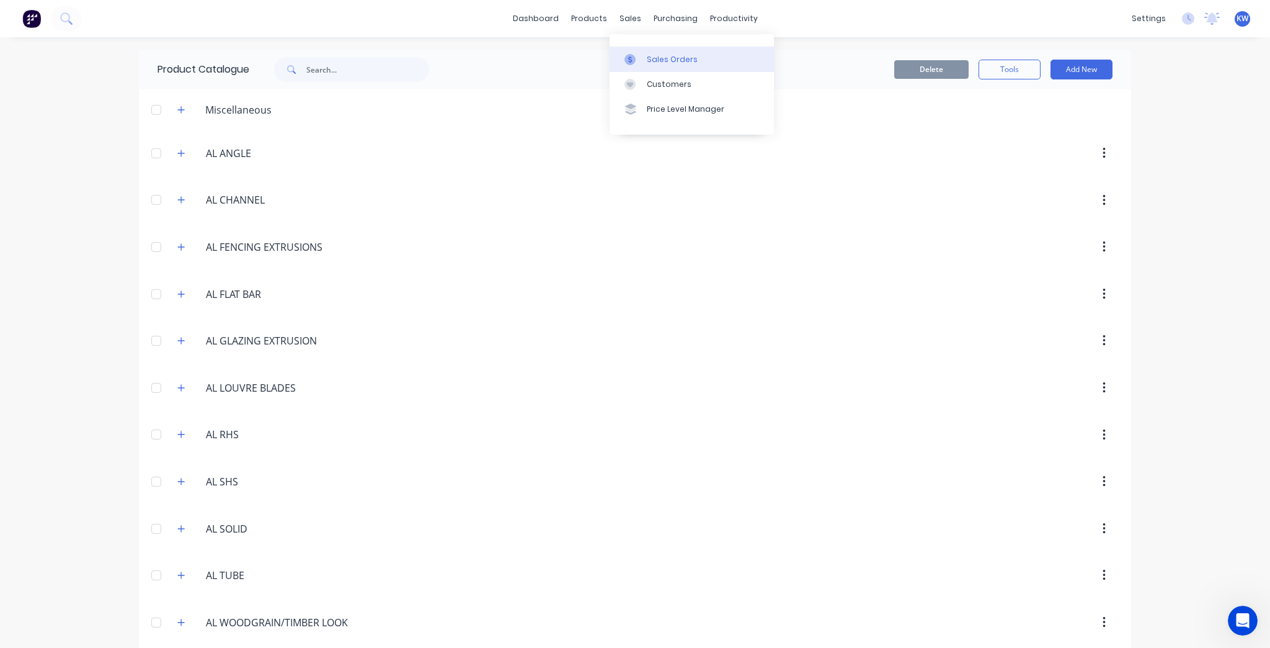
click at [675, 55] on div "Sales Orders" at bounding box center [672, 59] width 51 height 11
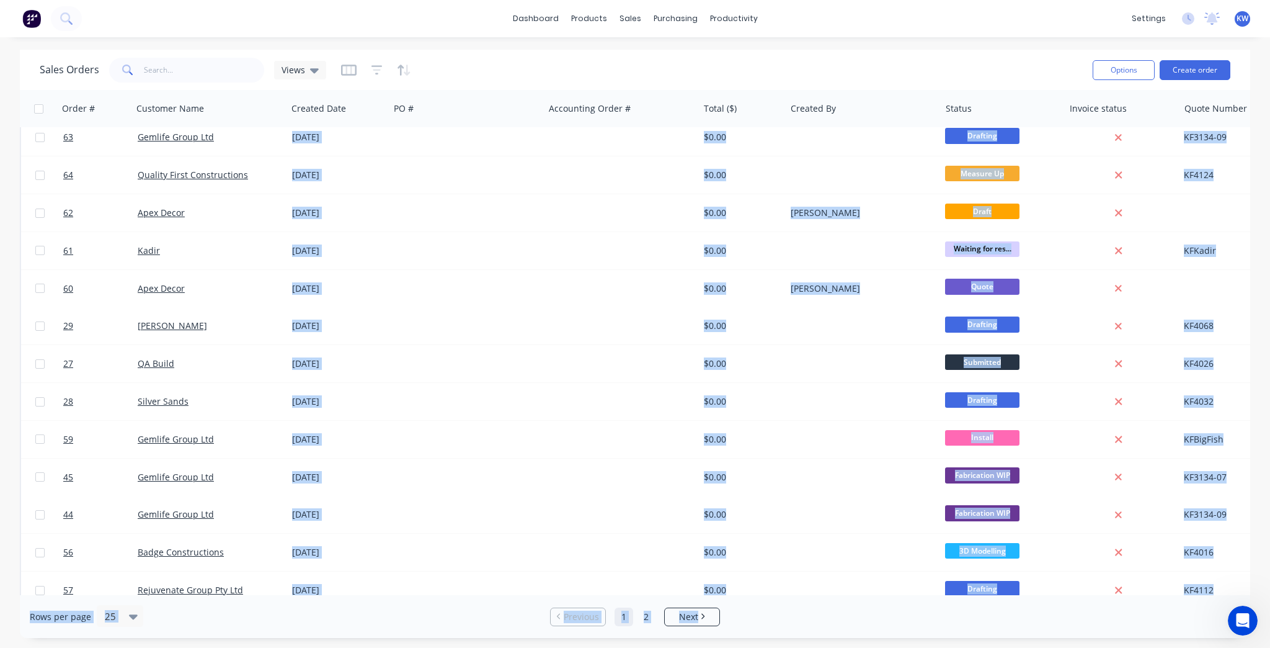
drag, startPoint x: 1030, startPoint y: 594, endPoint x: 1205, endPoint y: 594, distance: 175.5
click at [1205, 594] on div "Sales Orders Views Options Create order Order # Customer Name Created Date PO #…" at bounding box center [635, 344] width 1231 height 588
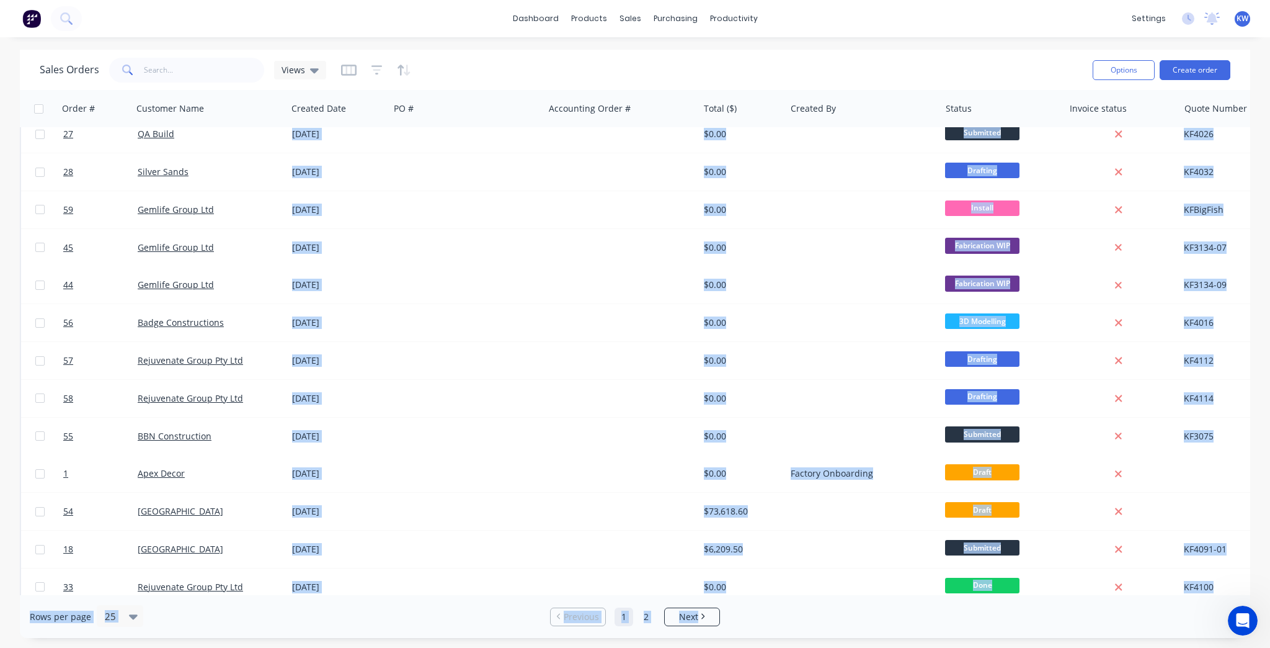
drag, startPoint x: 1099, startPoint y: 594, endPoint x: 1197, endPoint y: 589, distance: 98.2
click at [1197, 589] on div "Sales Orders Views Options Create order Order # Customer Name Created Date PO #…" at bounding box center [635, 344] width 1231 height 588
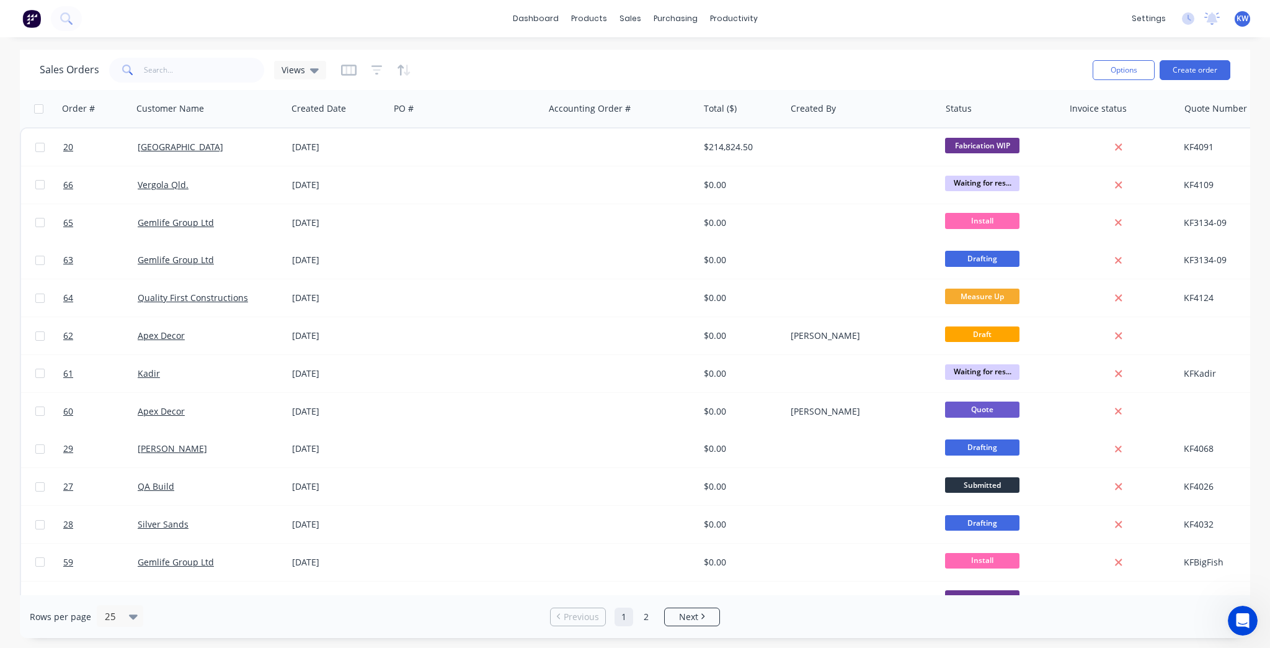
click at [923, 42] on div "dashboard products sales purchasing productivity dashboard products Product Cat…" at bounding box center [635, 324] width 1270 height 648
drag, startPoint x: 920, startPoint y: 595, endPoint x: 952, endPoint y: 595, distance: 32.3
click at [952, 595] on div "Rows per page 25 Previous 1 2 Next" at bounding box center [635, 616] width 1231 height 43
click at [747, 64] on div "Workflow" at bounding box center [755, 59] width 37 height 11
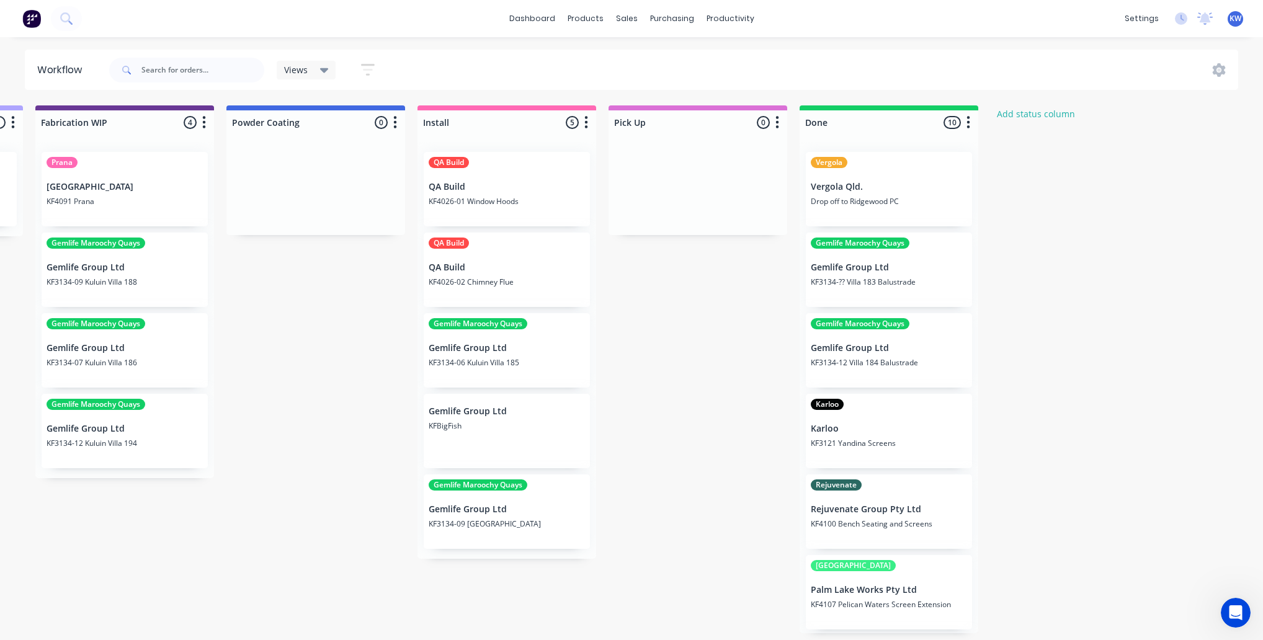
scroll to position [0, 1525]
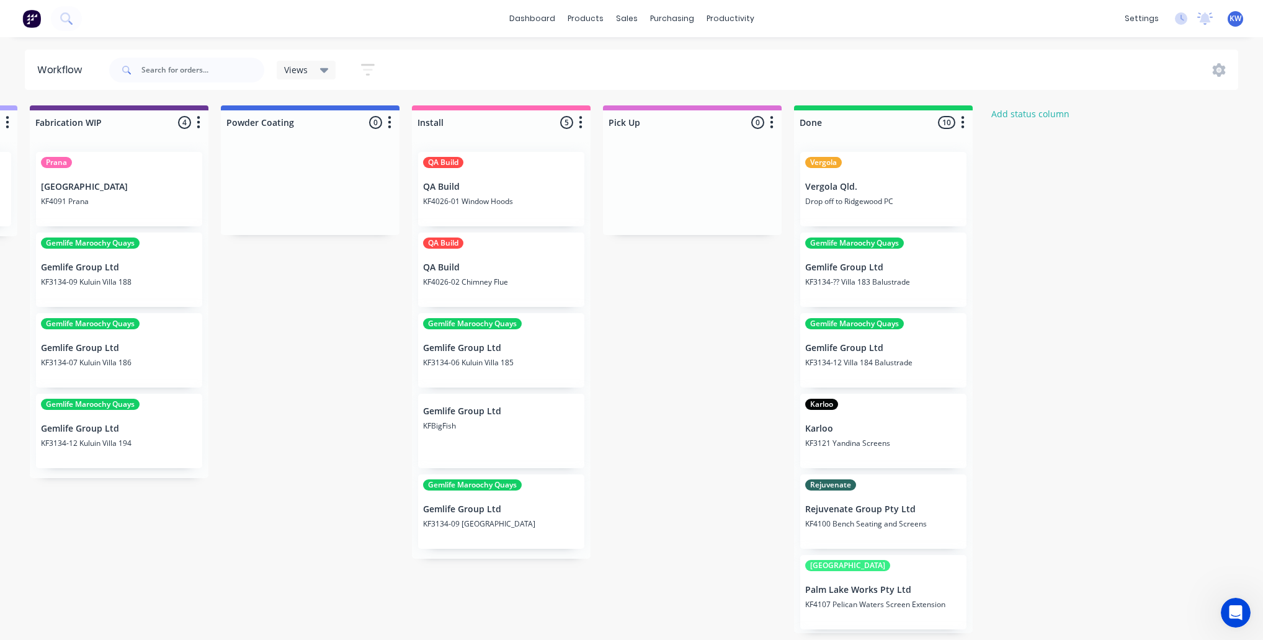
drag, startPoint x: 545, startPoint y: 644, endPoint x: 17, endPoint y: 13, distance: 823.0
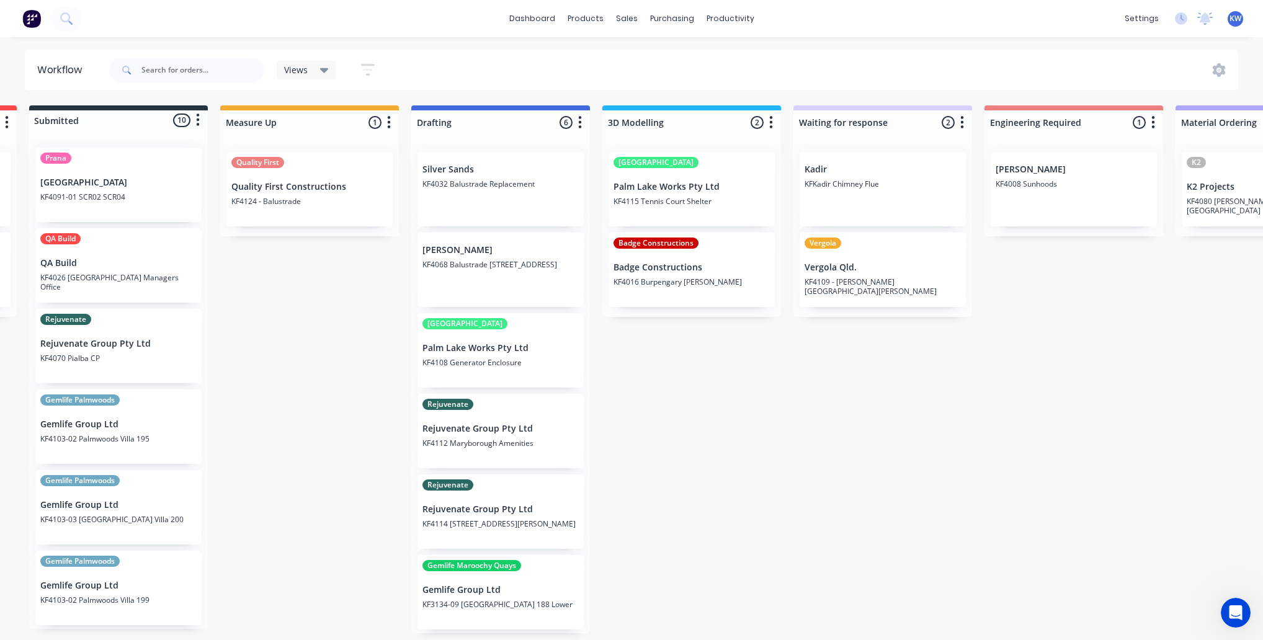
scroll to position [0, 0]
